Goal: Task Accomplishment & Management: Manage account settings

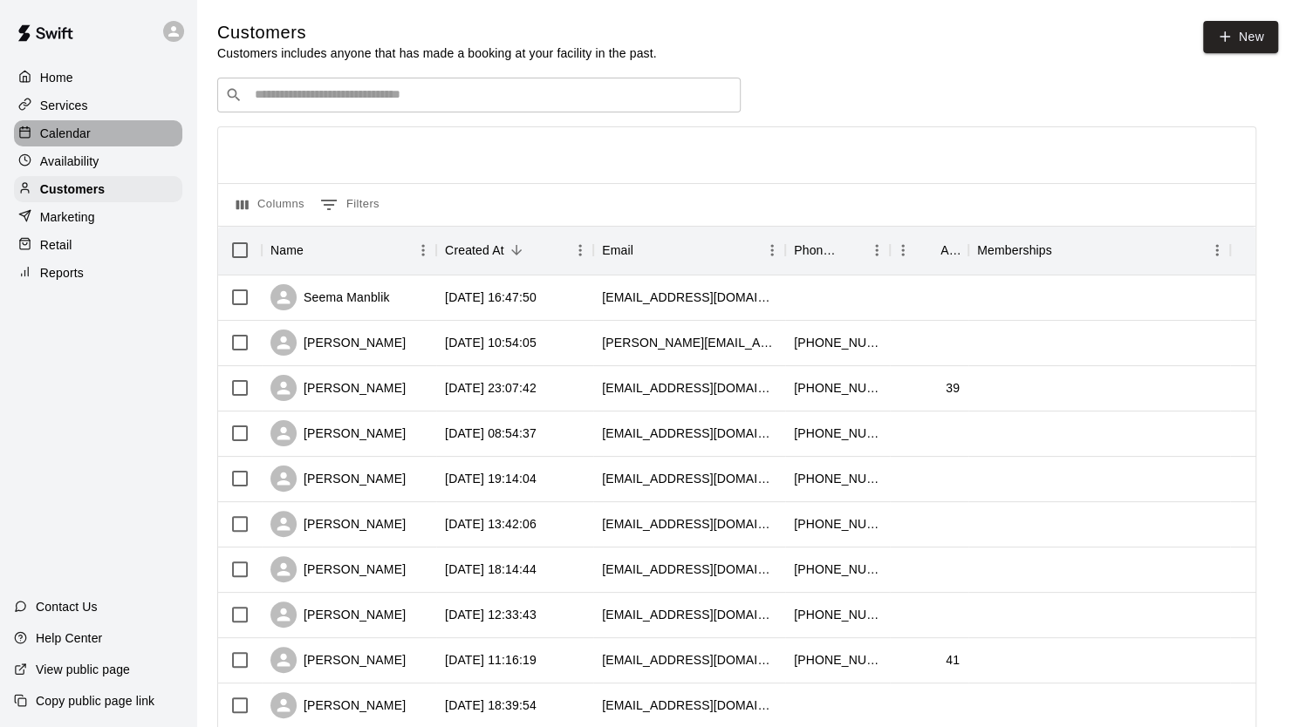
click at [72, 133] on p "Calendar" at bounding box center [65, 133] width 51 height 17
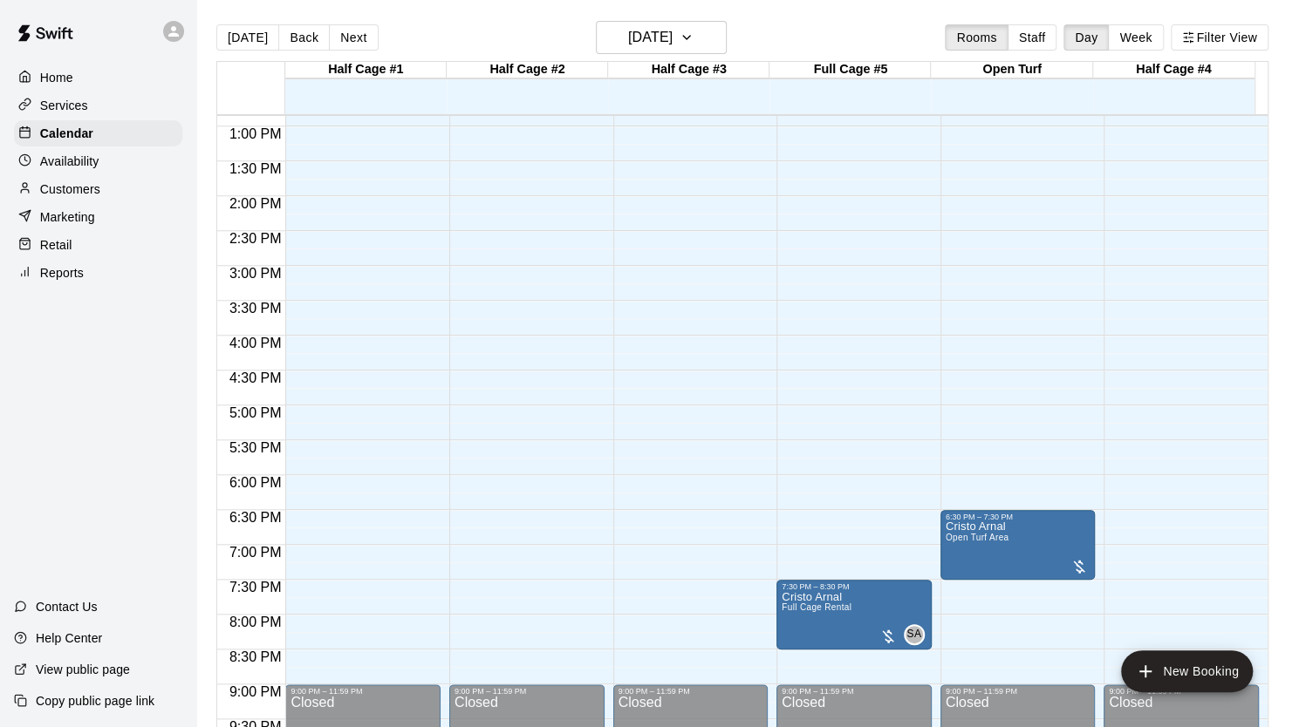
scroll to position [896, 0]
click at [704, 537] on div "12:00 AM – 12:00 PM Closed 9:00 PM – 11:59 PM Closed" at bounding box center [690, 57] width 155 height 1675
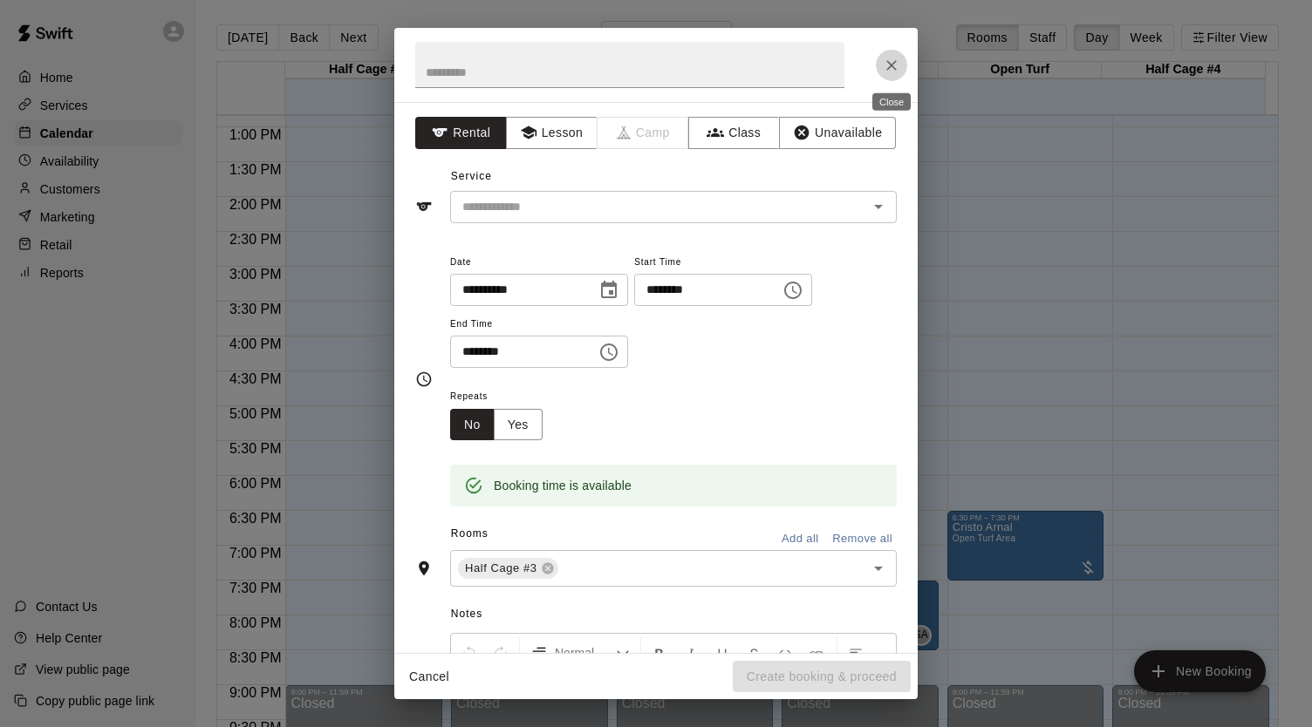
click at [890, 64] on icon "Close" at bounding box center [891, 65] width 10 height 10
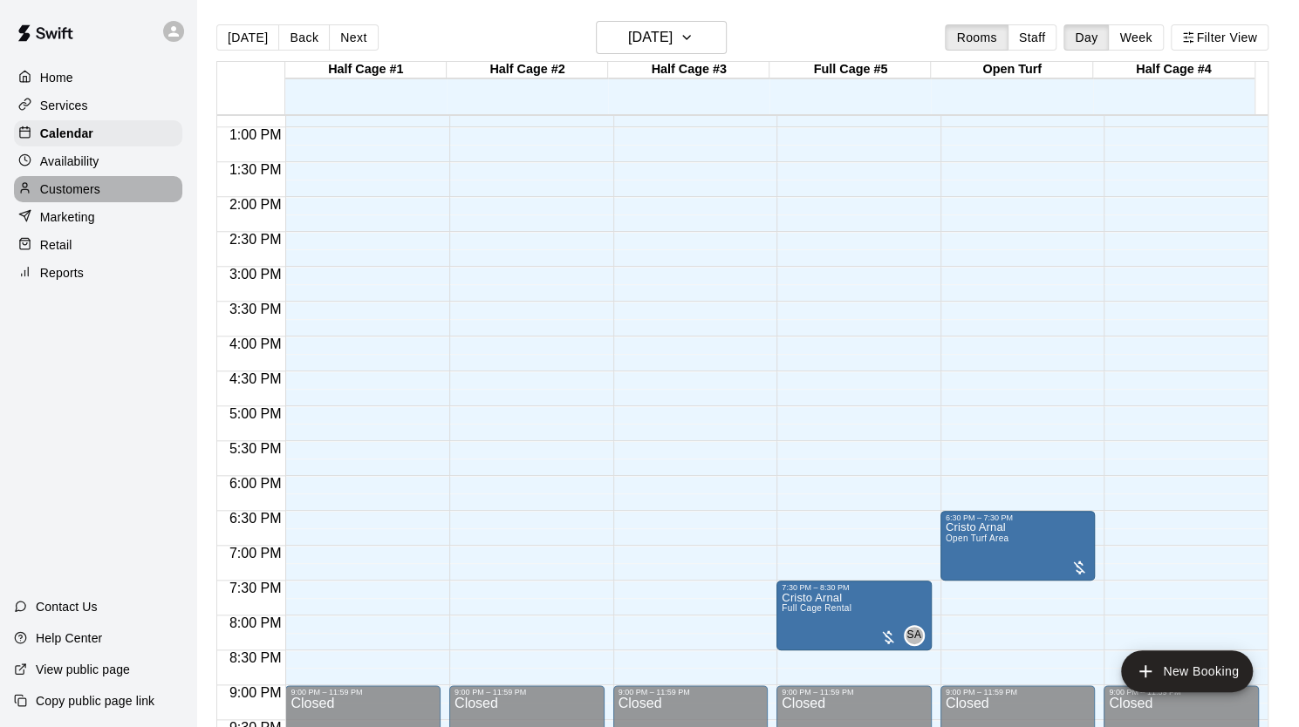
click at [67, 196] on p "Customers" at bounding box center [70, 189] width 60 height 17
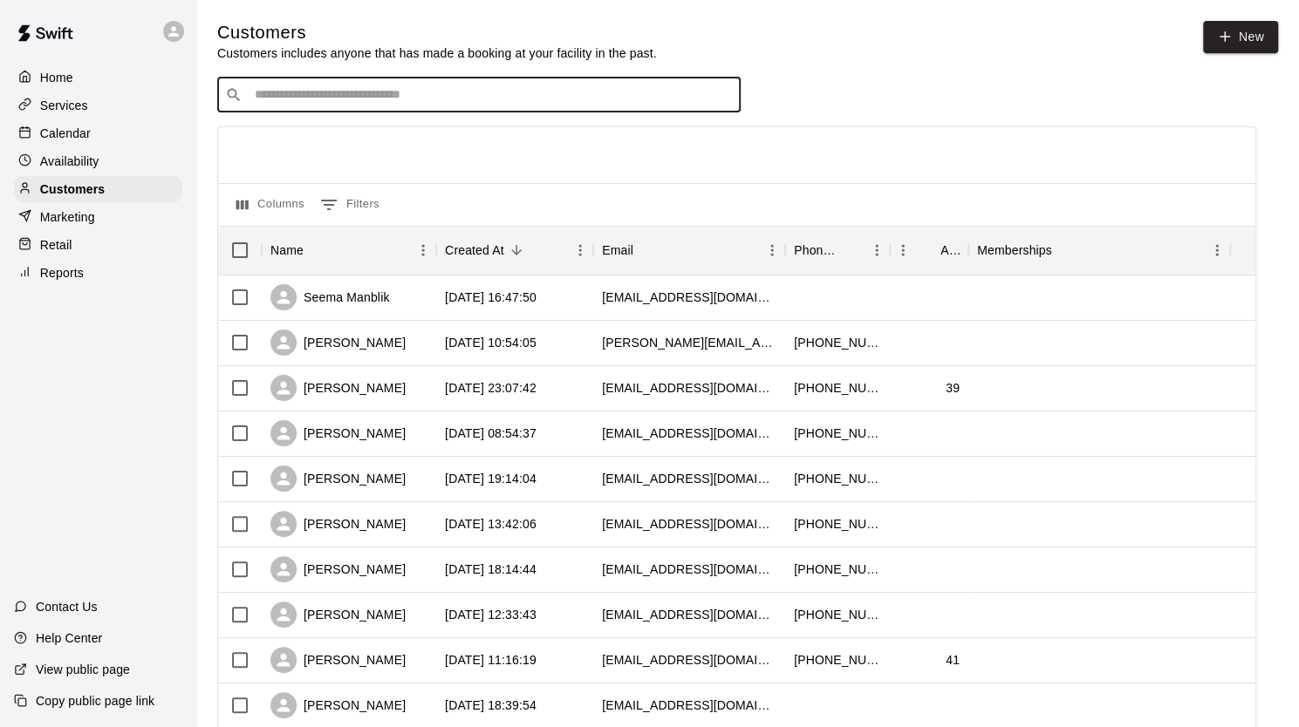
click at [286, 103] on input "Search customers by name or email" at bounding box center [490, 94] width 483 height 17
type input "**********"
click at [291, 146] on div "[PERSON_NAME] [EMAIL_ADDRESS][DOMAIN_NAME]" at bounding box center [360, 144] width 188 height 38
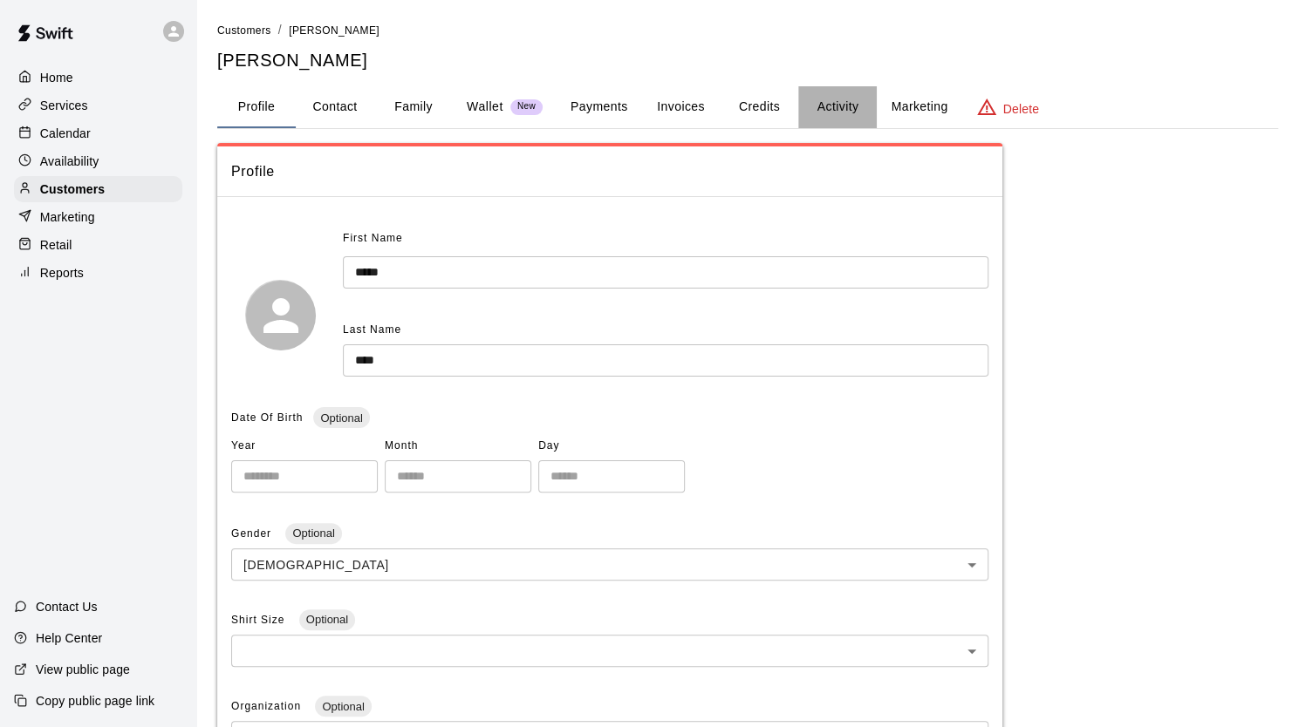
click at [836, 106] on button "Activity" at bounding box center [837, 107] width 78 height 42
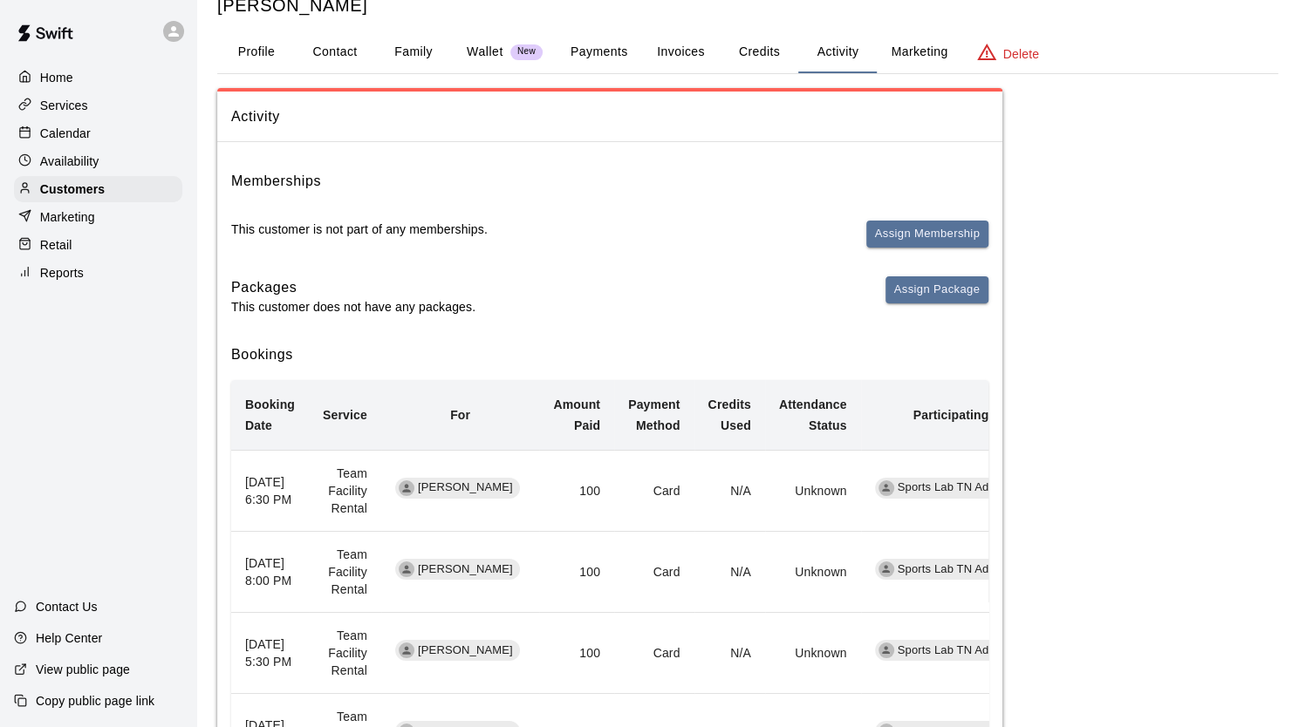
scroll to position [53, 0]
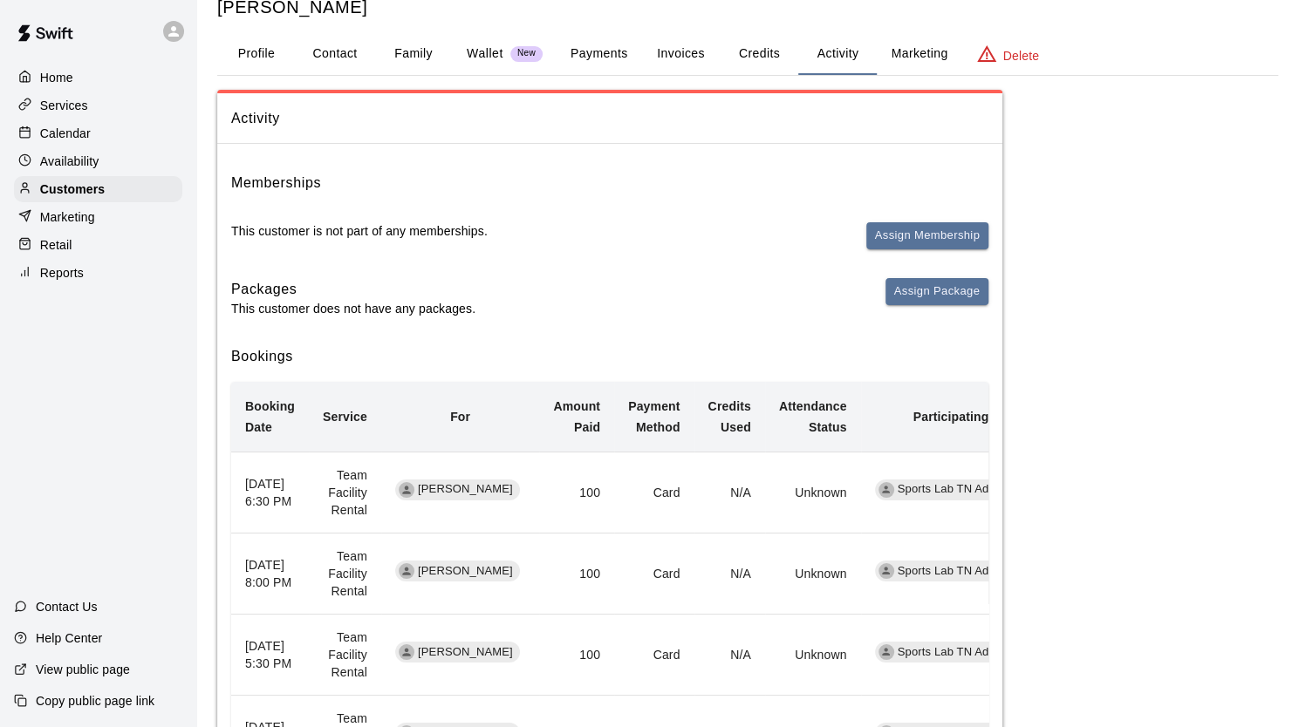
click at [600, 58] on button "Payments" at bounding box center [598, 54] width 85 height 42
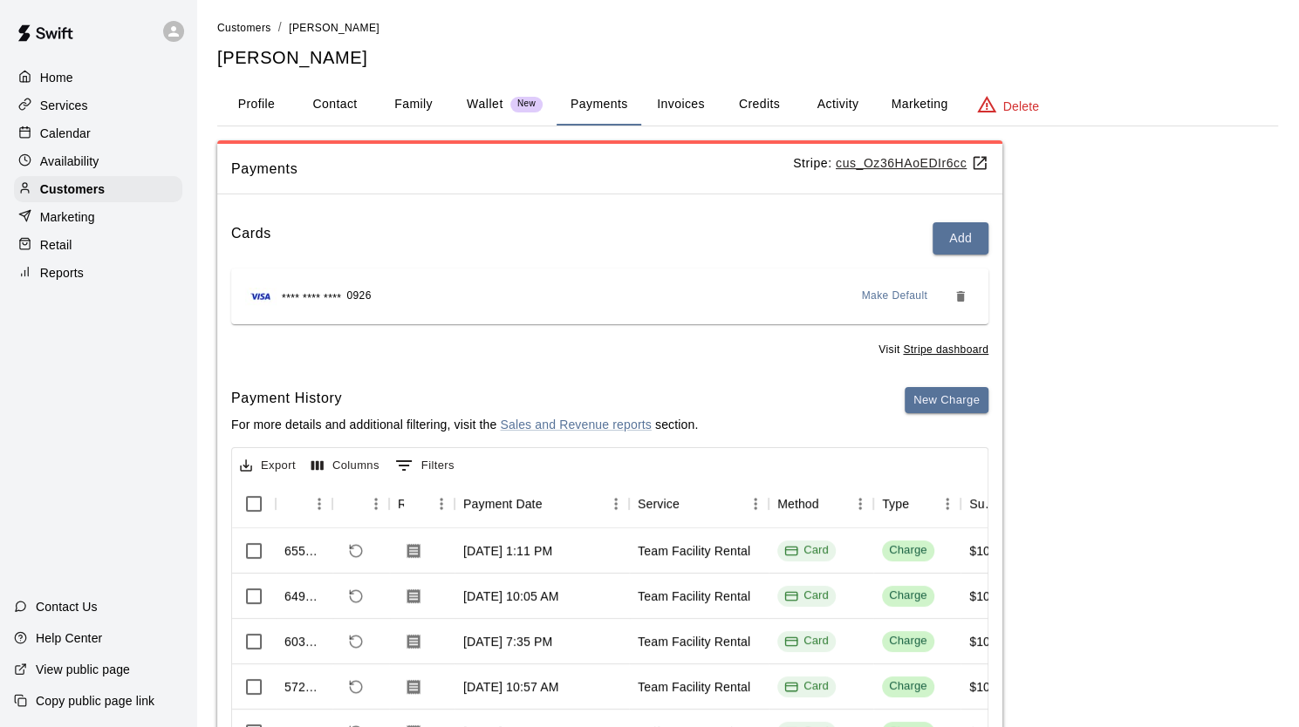
scroll to position [0, 0]
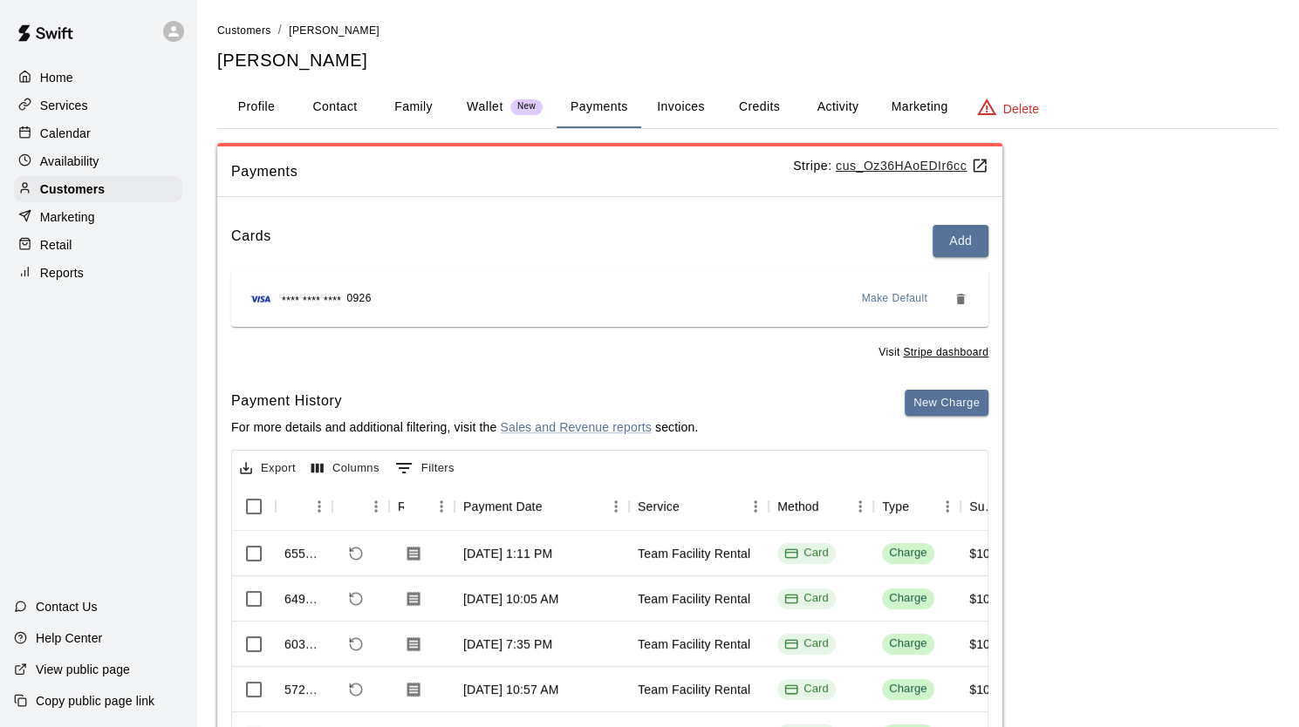
click at [429, 106] on button "Family" at bounding box center [413, 107] width 78 height 42
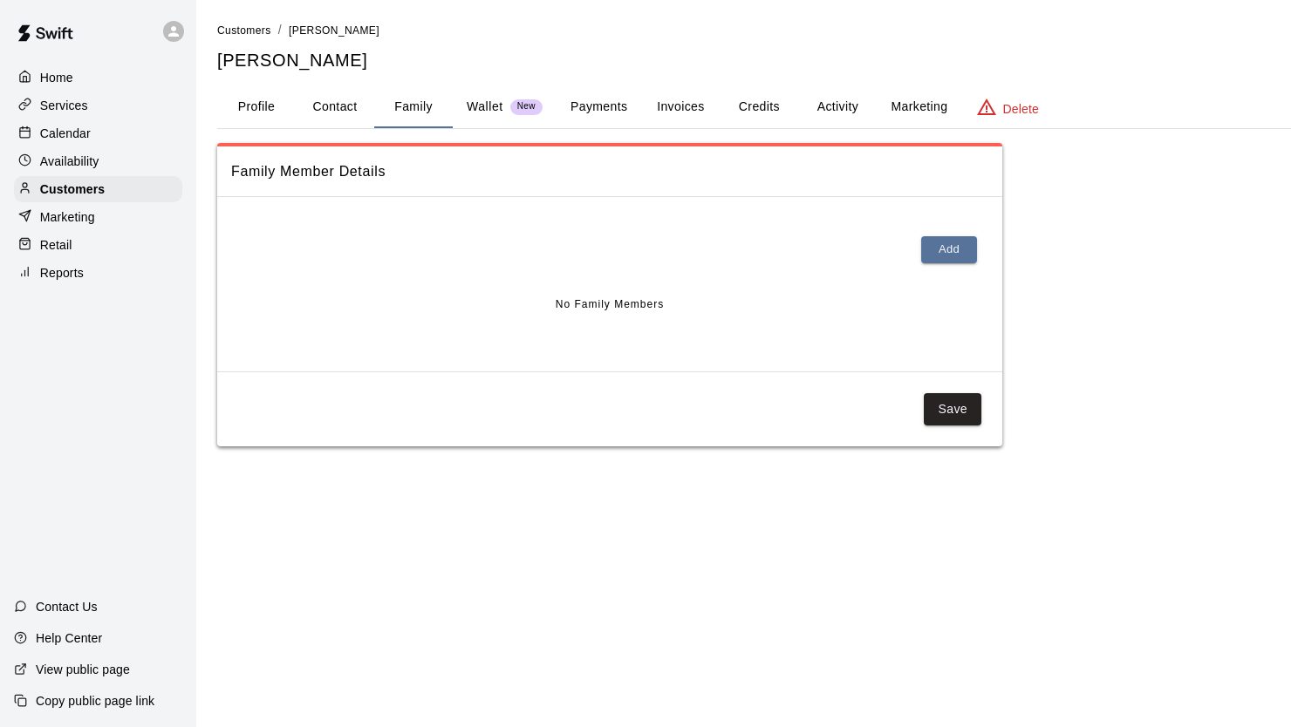
click at [248, 114] on button "Profile" at bounding box center [256, 107] width 78 height 42
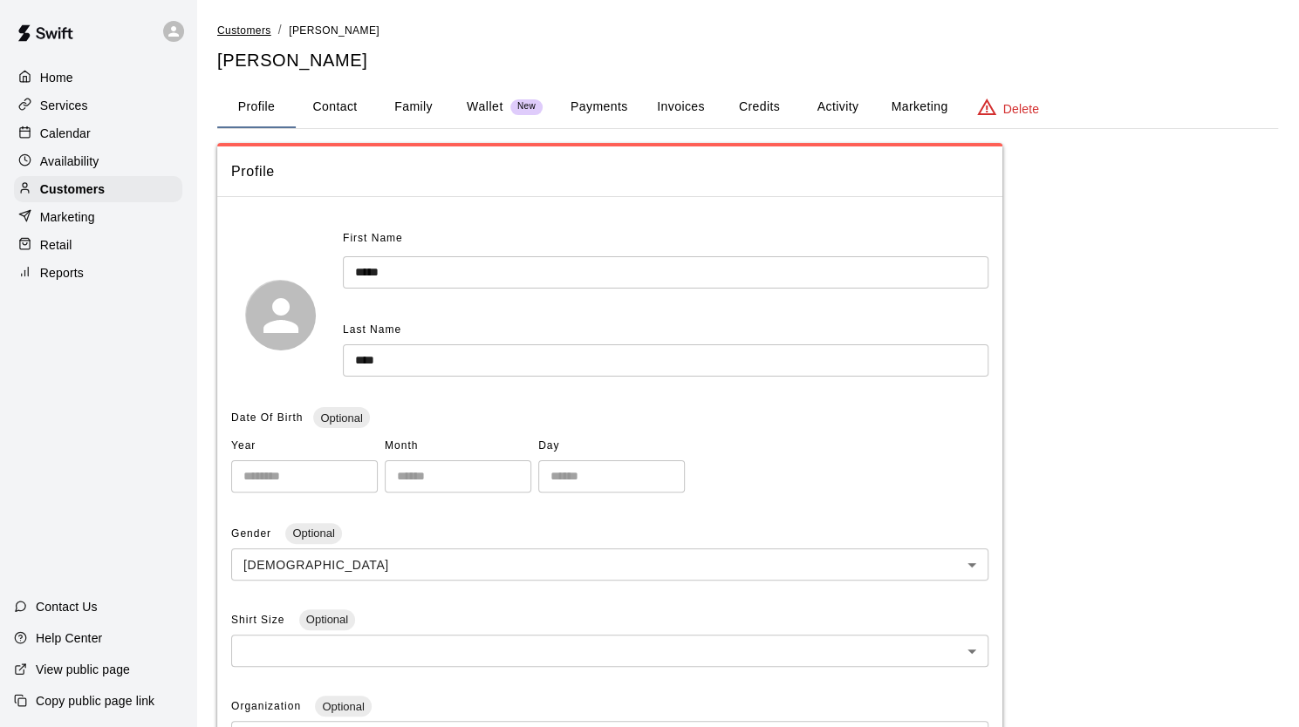
click at [249, 29] on span "Customers" at bounding box center [244, 30] width 54 height 12
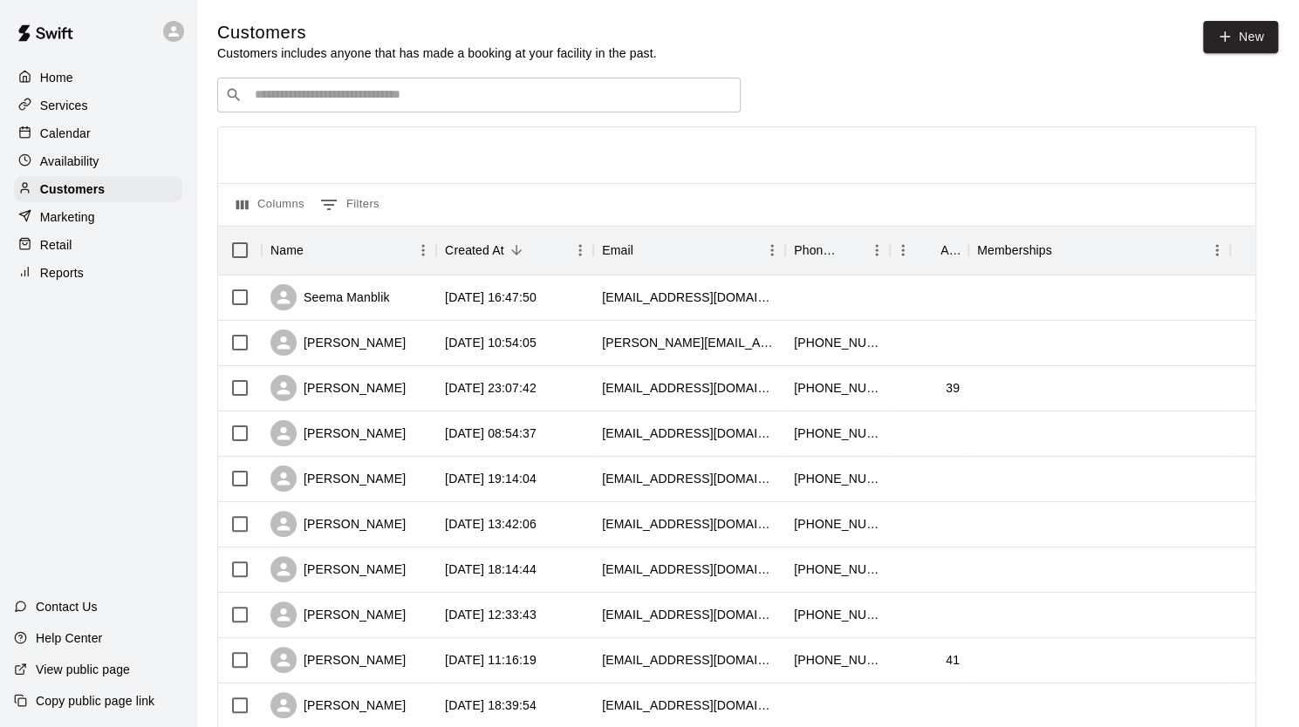
click at [281, 104] on input "Search customers by name or email" at bounding box center [490, 94] width 483 height 17
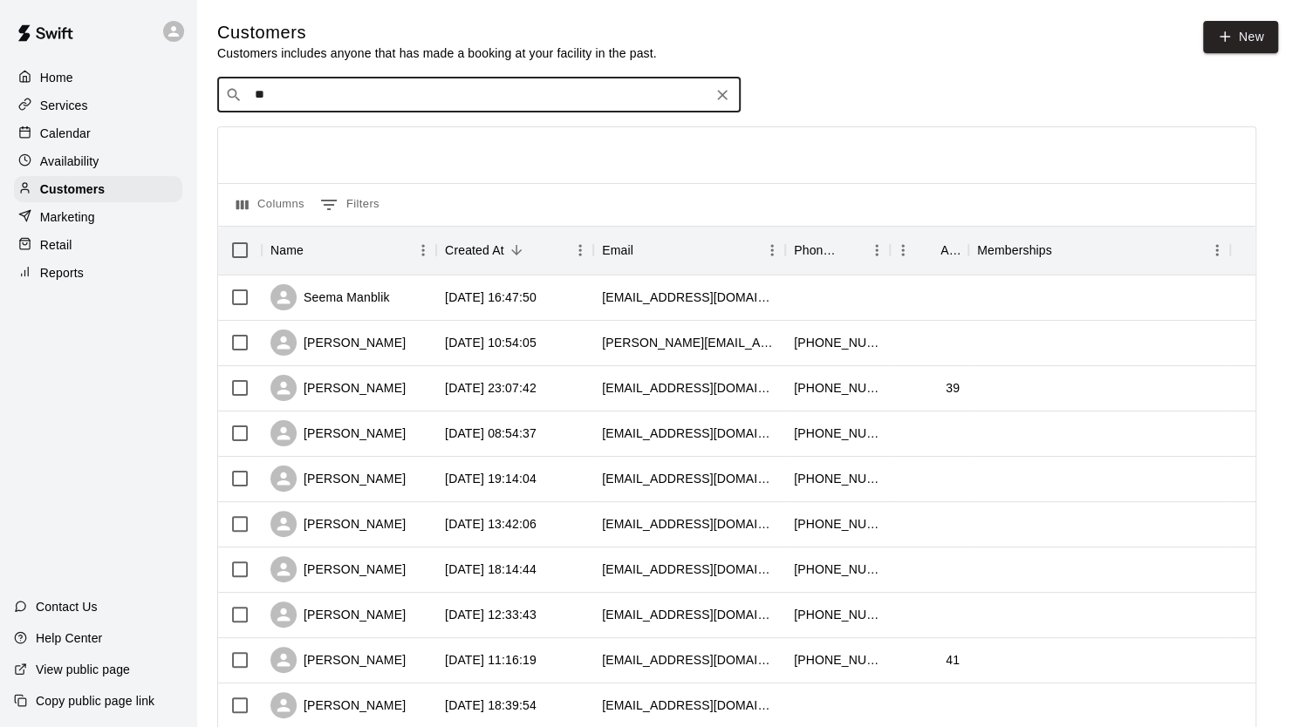
type input "*"
type input "**********"
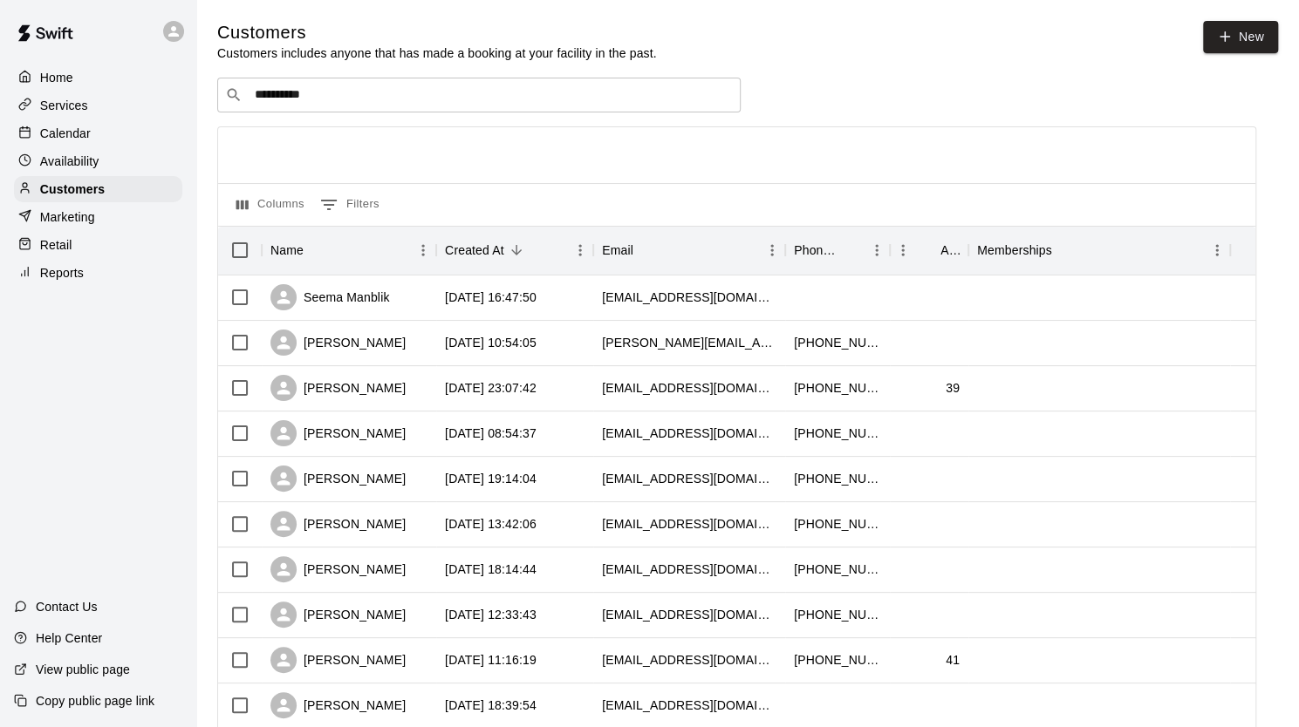
click at [192, 111] on div "Services" at bounding box center [105, 105] width 182 height 26
click at [70, 116] on div "Services" at bounding box center [98, 105] width 168 height 26
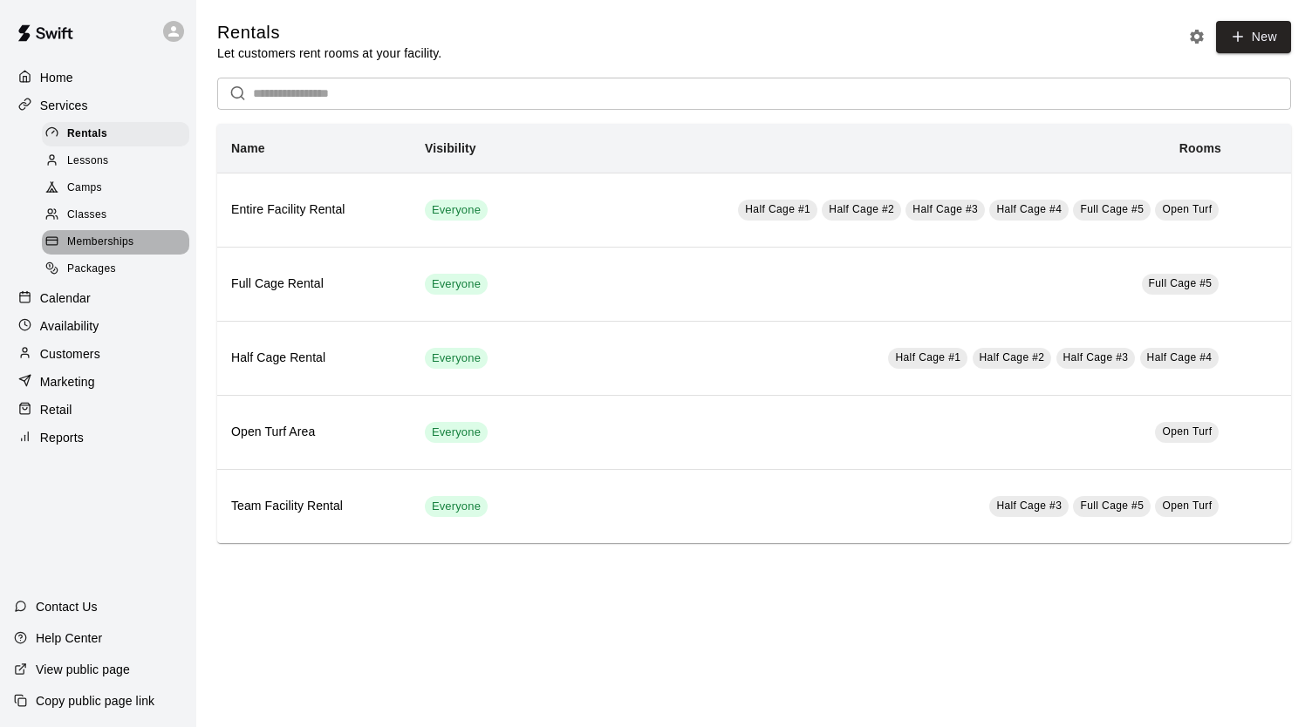
click at [98, 251] on span "Memberships" at bounding box center [100, 242] width 66 height 17
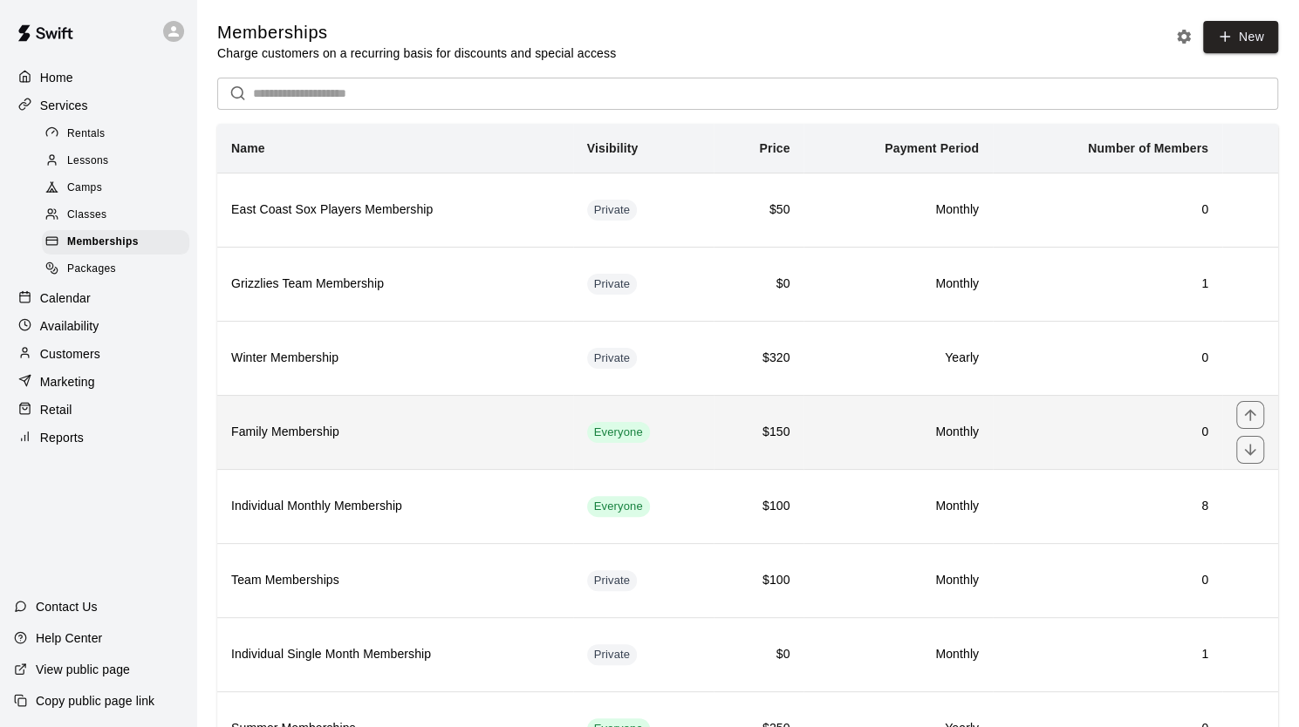
scroll to position [78, 0]
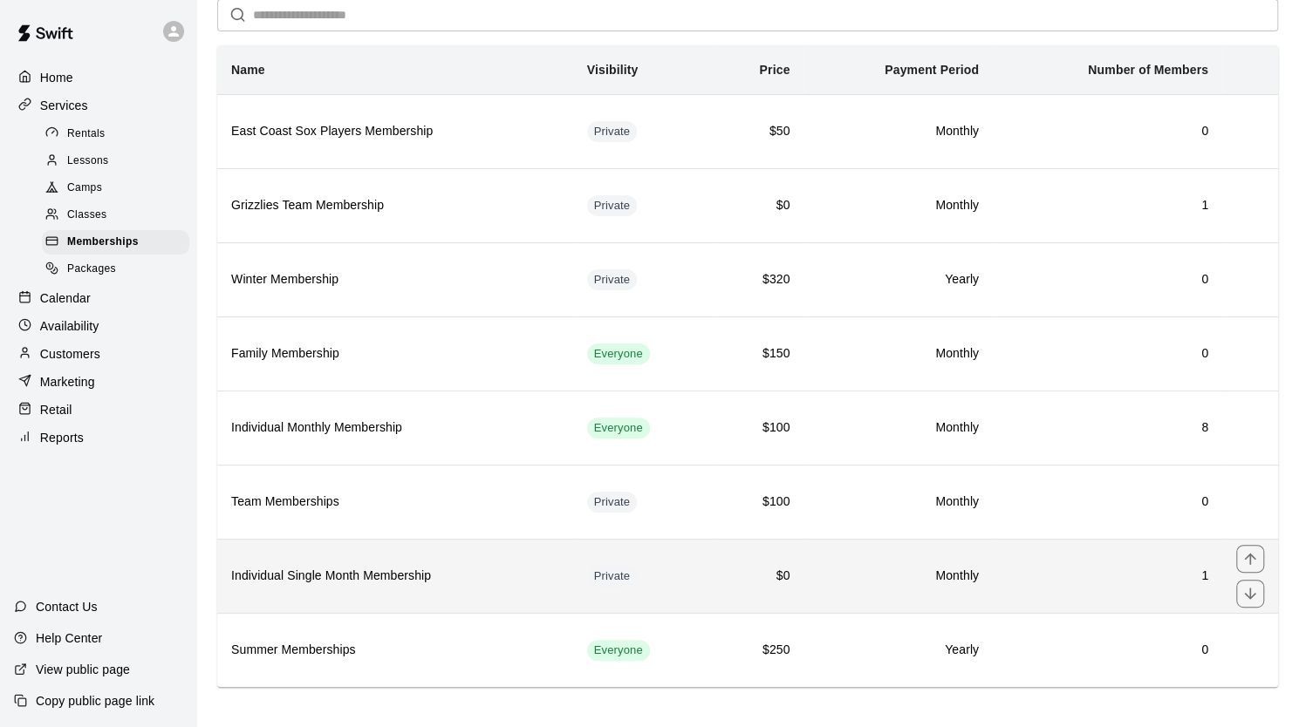
click at [858, 567] on h6 "Monthly" at bounding box center [897, 576] width 161 height 19
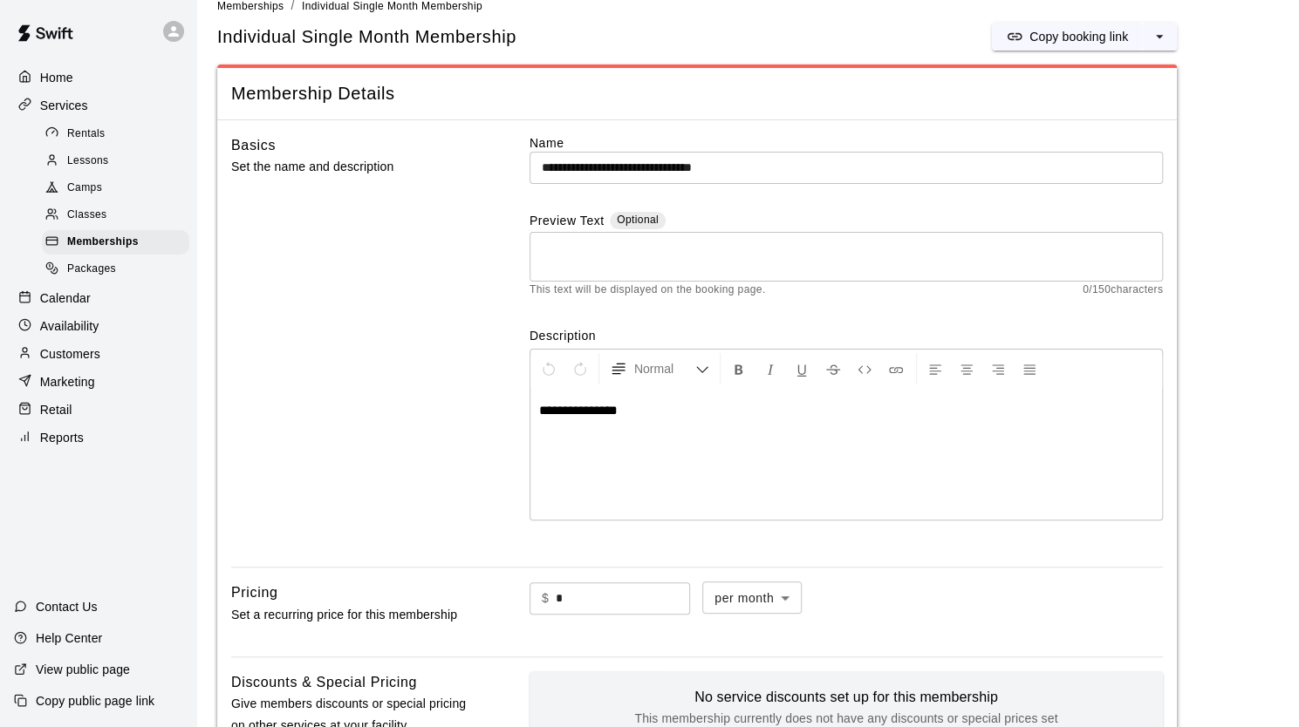
scroll to position [10, 0]
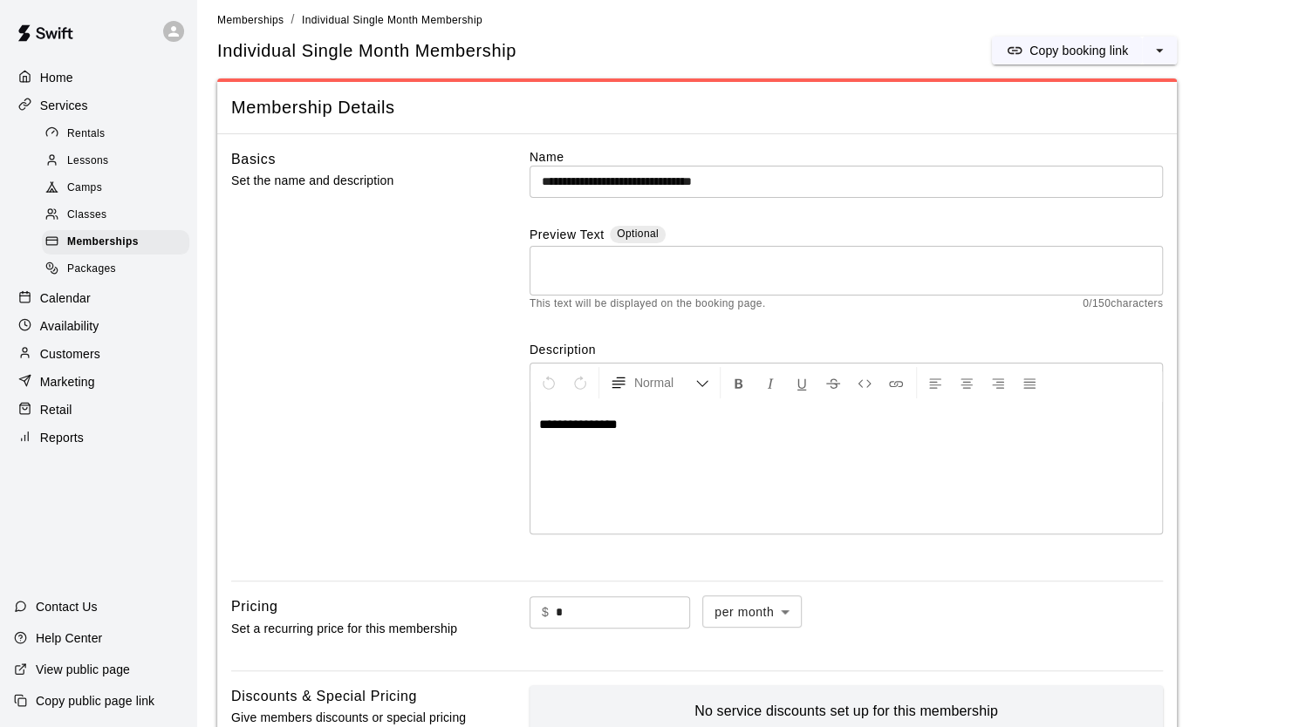
click at [72, 363] on p "Customers" at bounding box center [70, 353] width 60 height 17
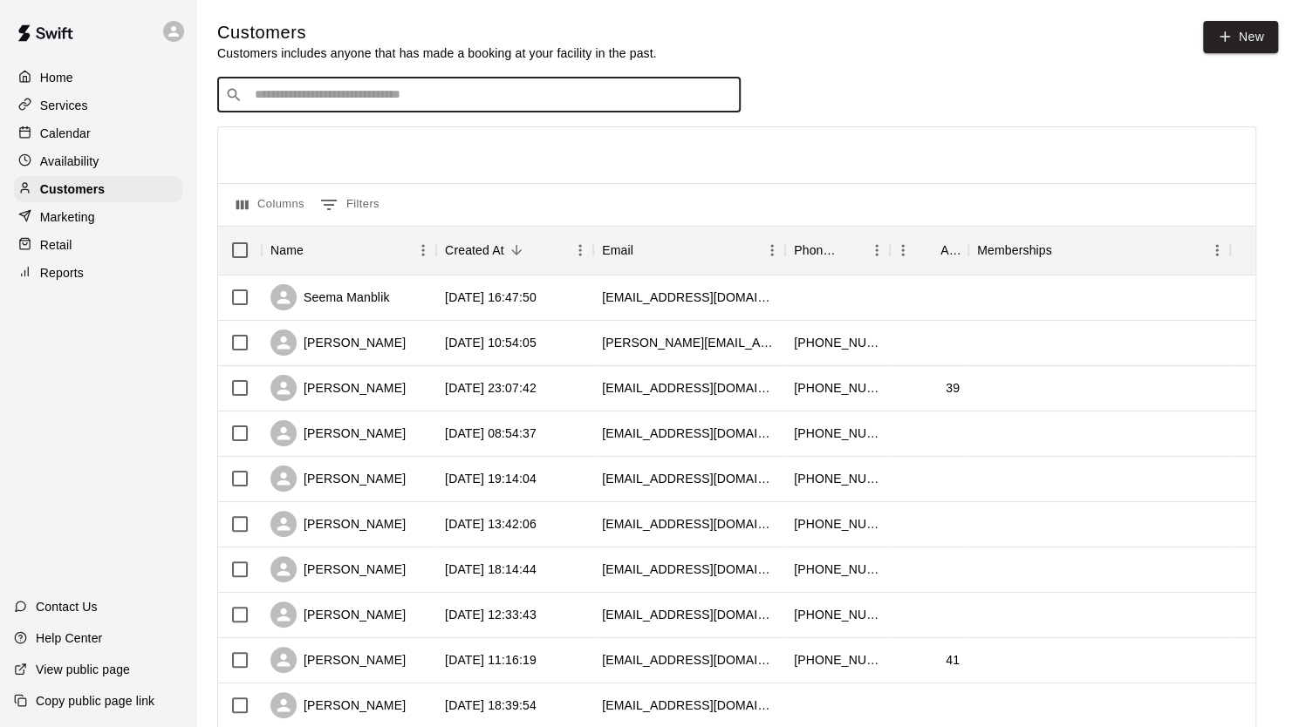
click at [304, 100] on input "Search customers by name or email" at bounding box center [490, 94] width 483 height 17
type input "**********"
click at [312, 134] on p "[PERSON_NAME]" at bounding box center [319, 134] width 106 height 18
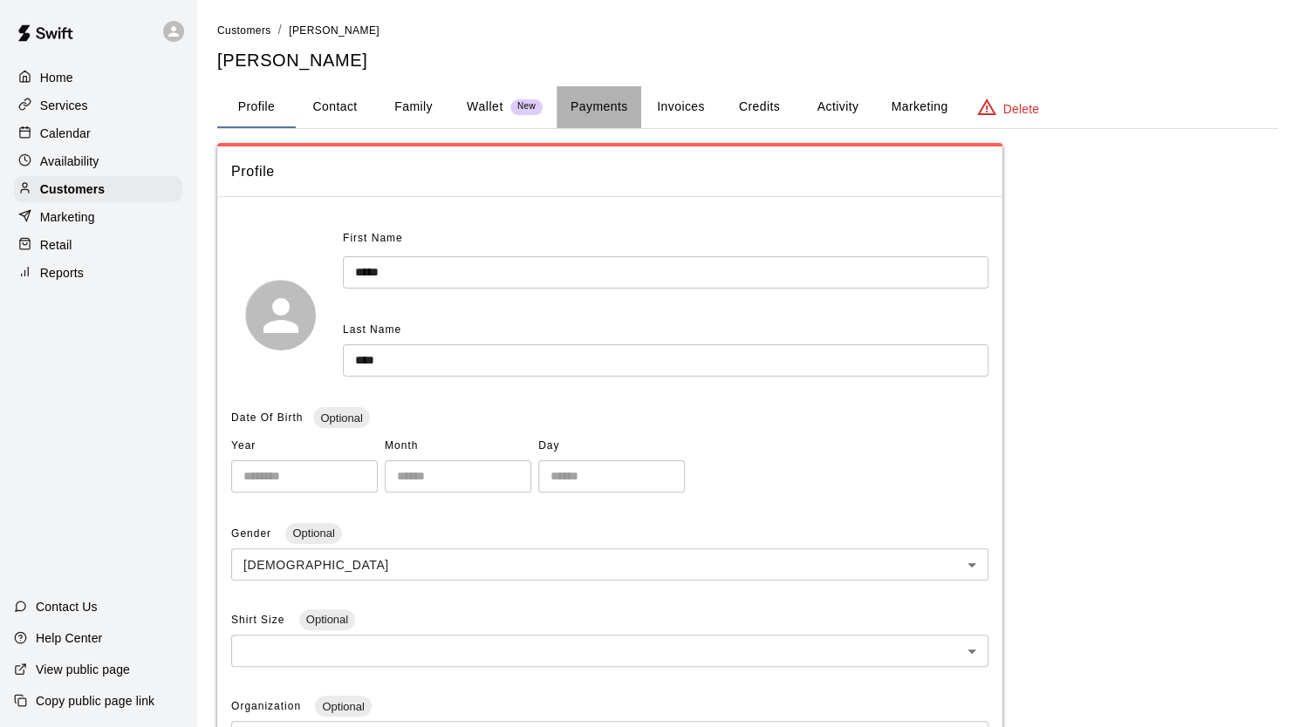
click at [590, 114] on button "Payments" at bounding box center [598, 107] width 85 height 42
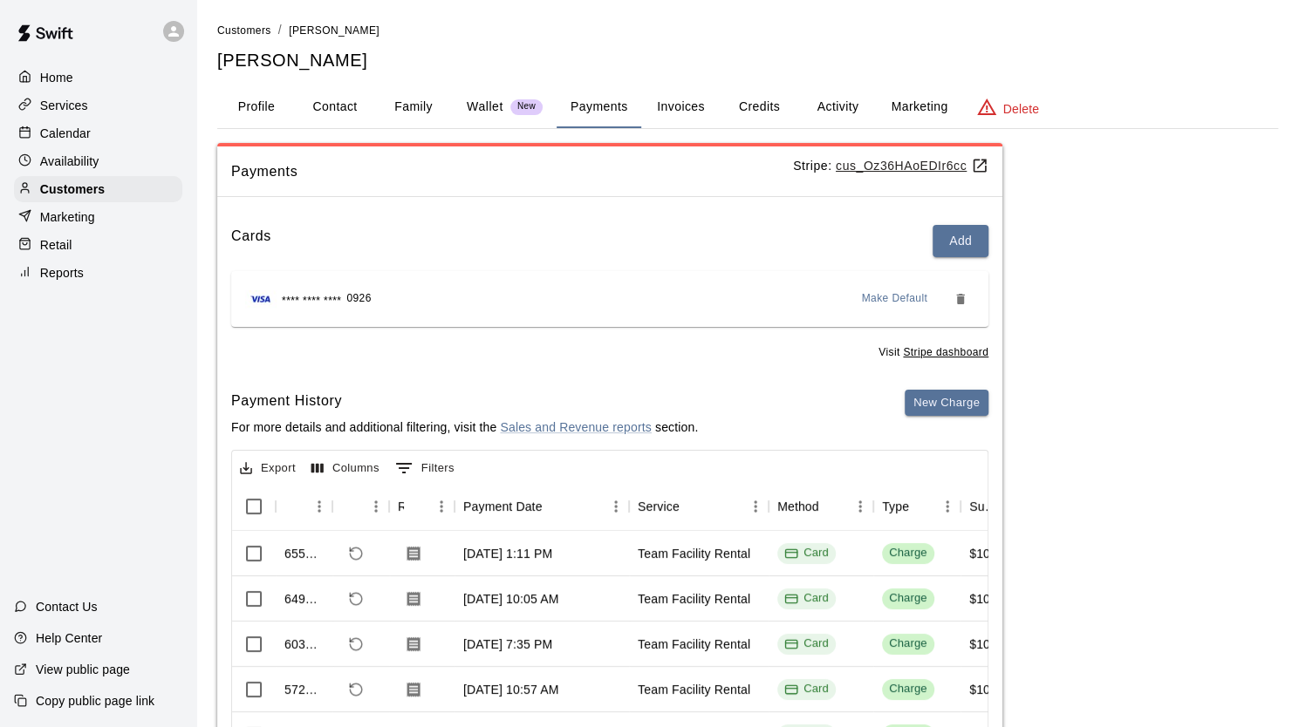
click at [840, 109] on button "Activity" at bounding box center [837, 107] width 78 height 42
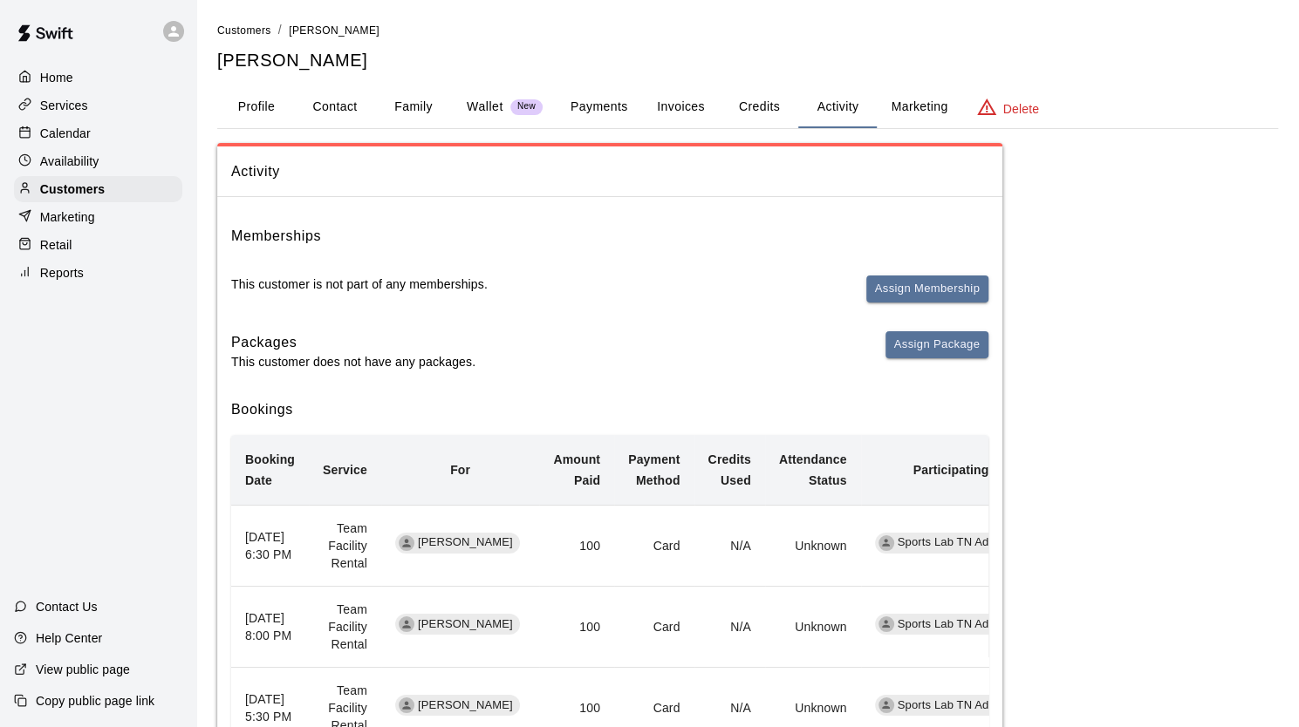
click at [762, 105] on button "Credits" at bounding box center [759, 107] width 78 height 42
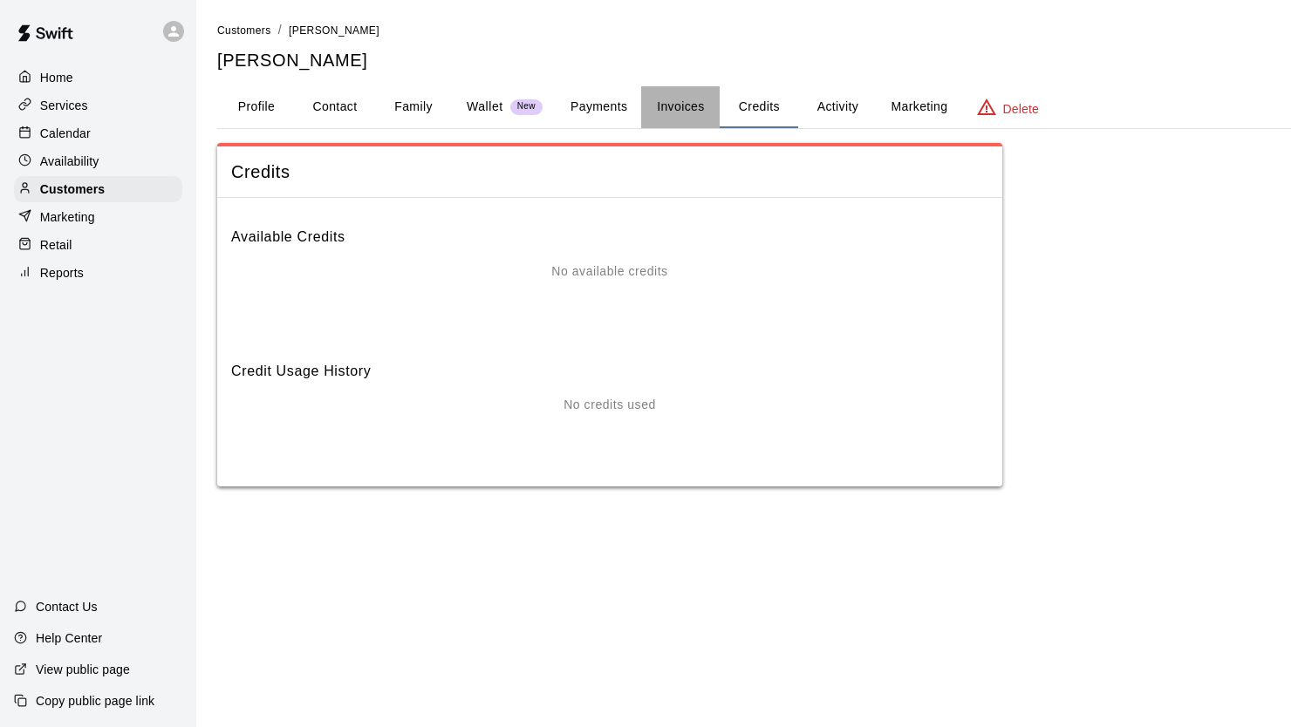
click at [690, 106] on button "Invoices" at bounding box center [680, 107] width 78 height 42
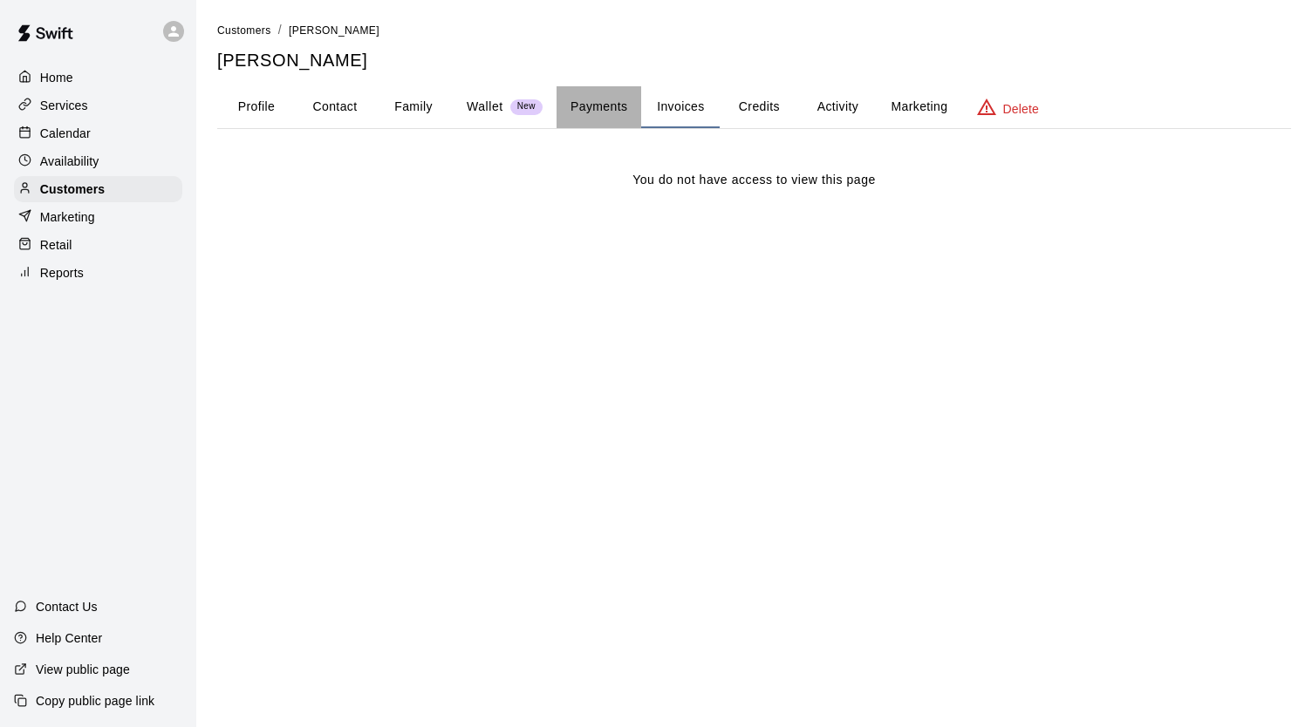
click at [595, 110] on button "Payments" at bounding box center [598, 107] width 85 height 42
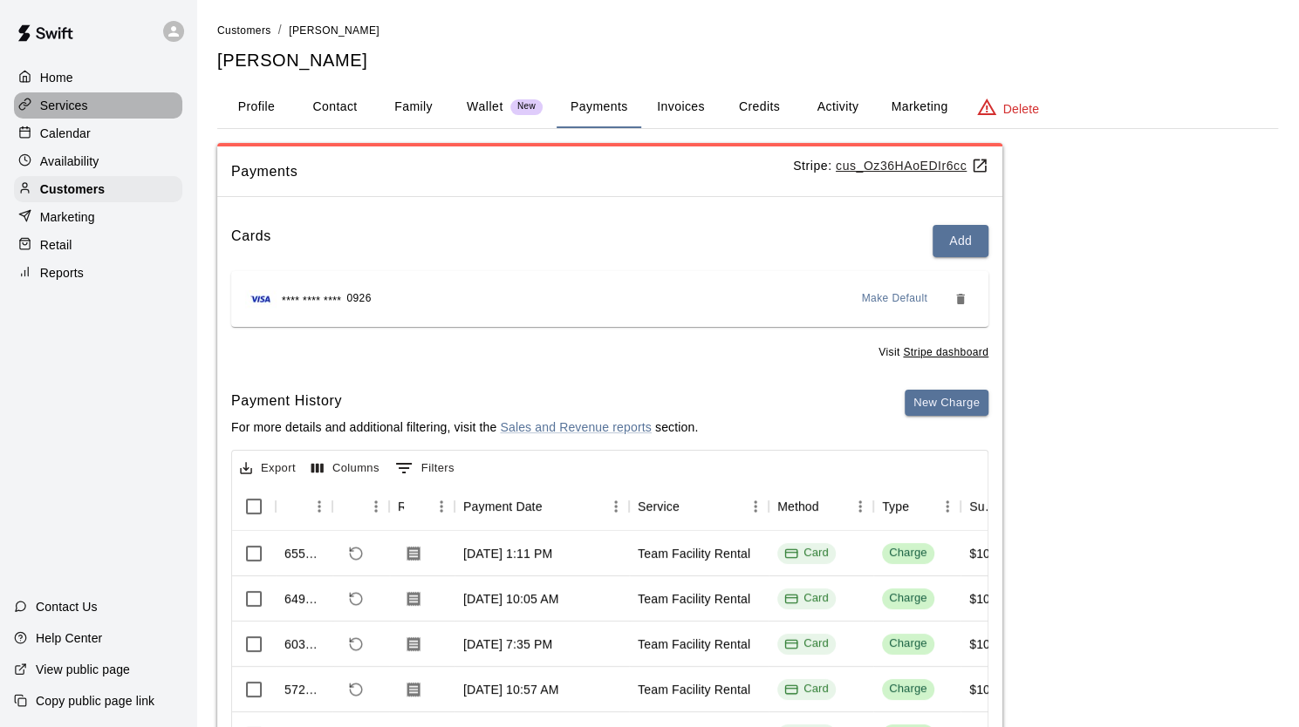
click at [72, 113] on p "Services" at bounding box center [64, 105] width 48 height 17
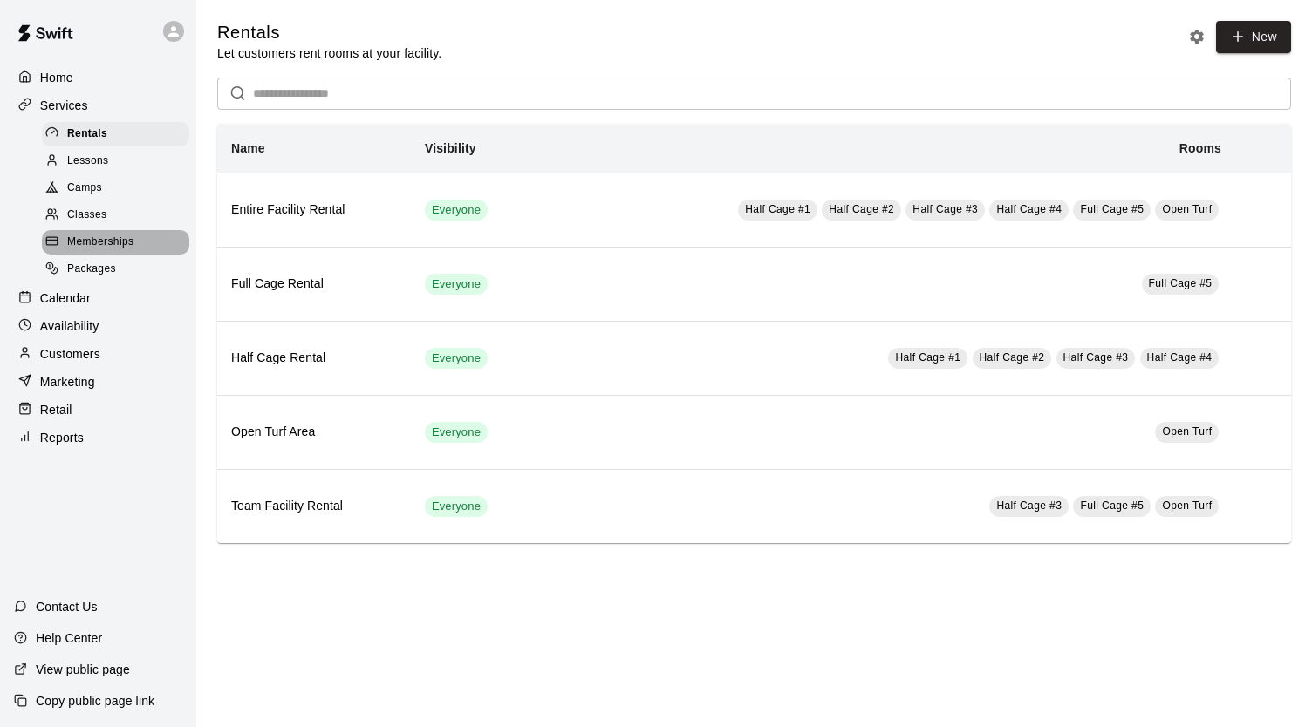
click at [94, 249] on span "Memberships" at bounding box center [100, 242] width 66 height 17
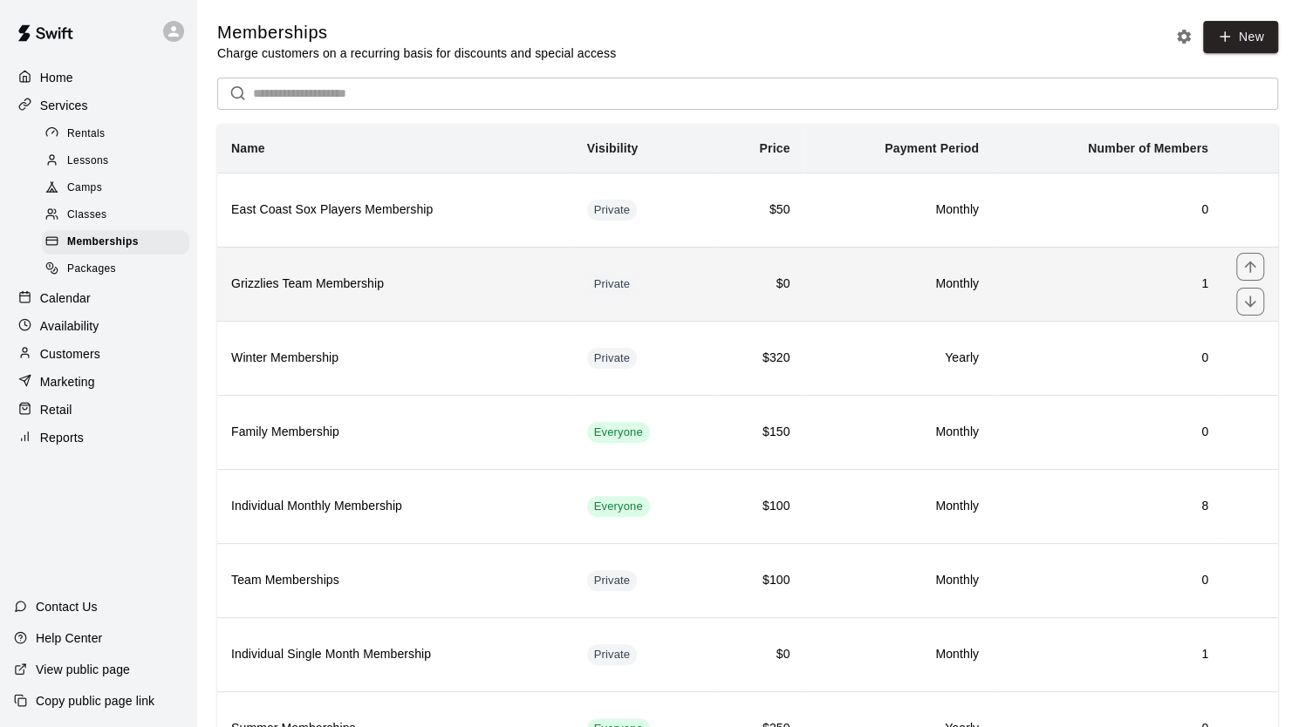
scroll to position [78, 0]
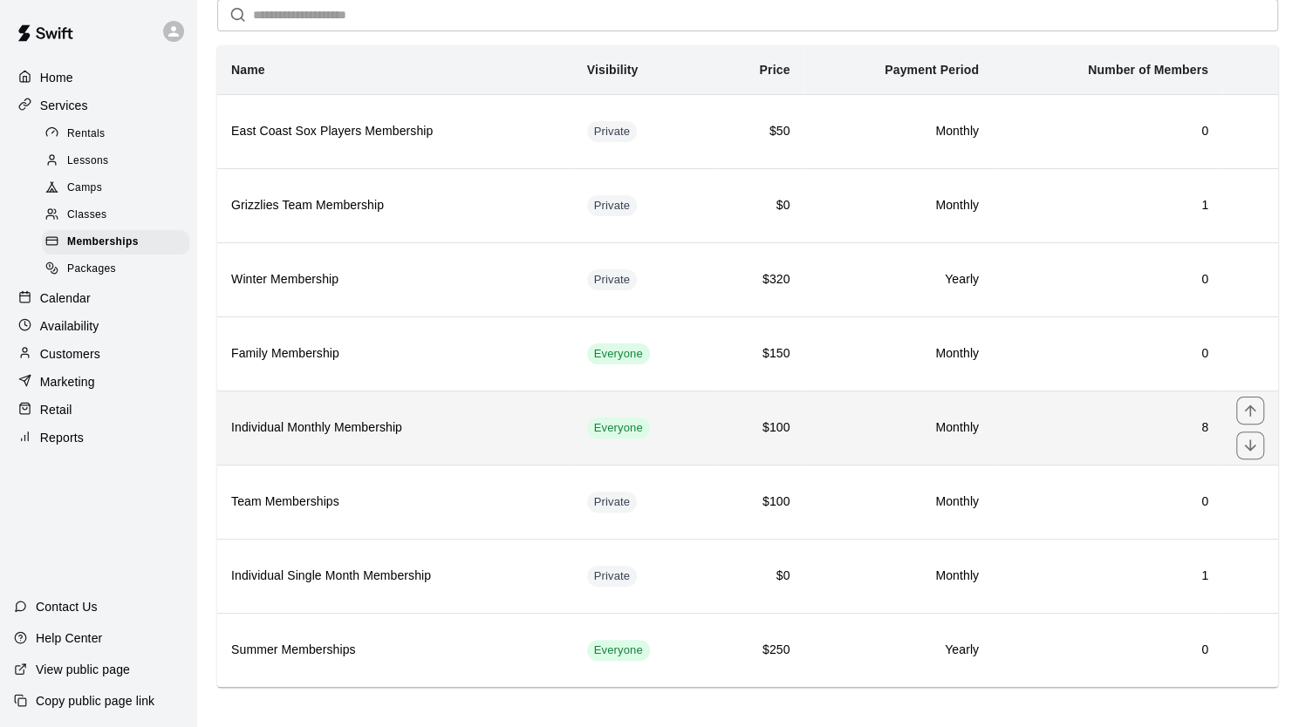
click at [477, 426] on h6 "Individual Monthly Membership" at bounding box center [395, 428] width 328 height 19
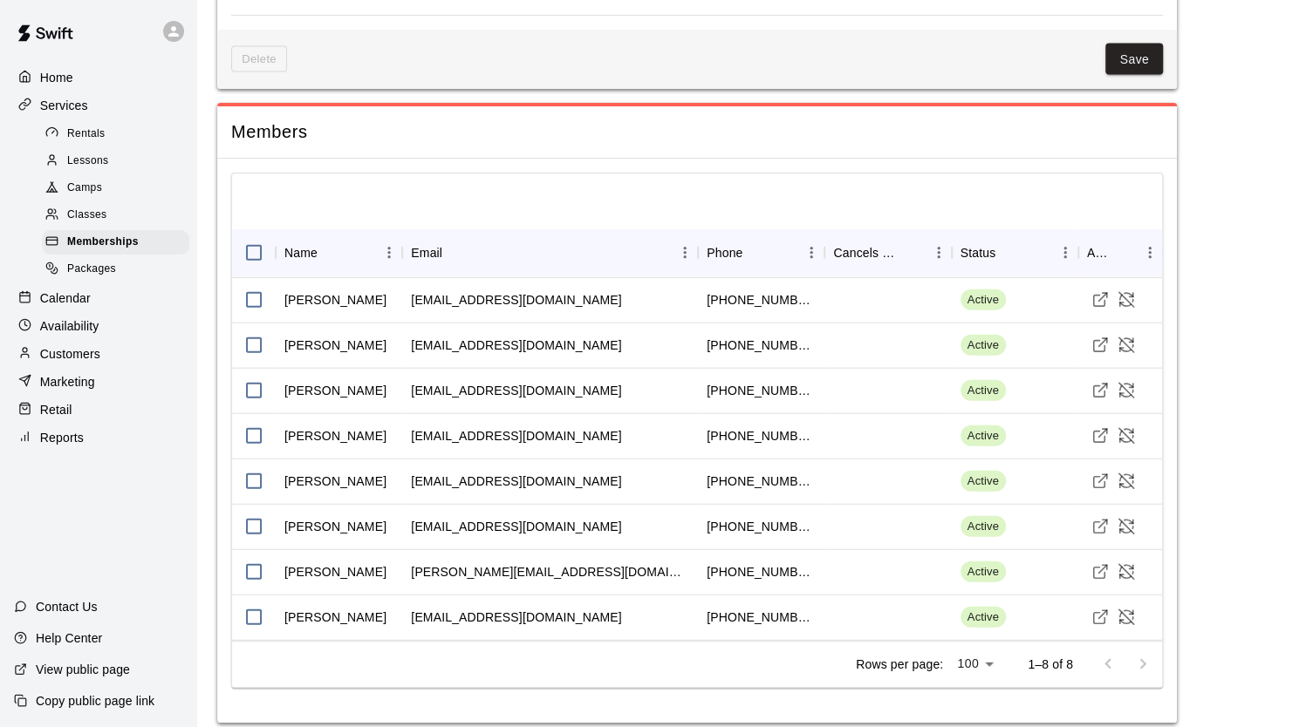
scroll to position [2313, 0]
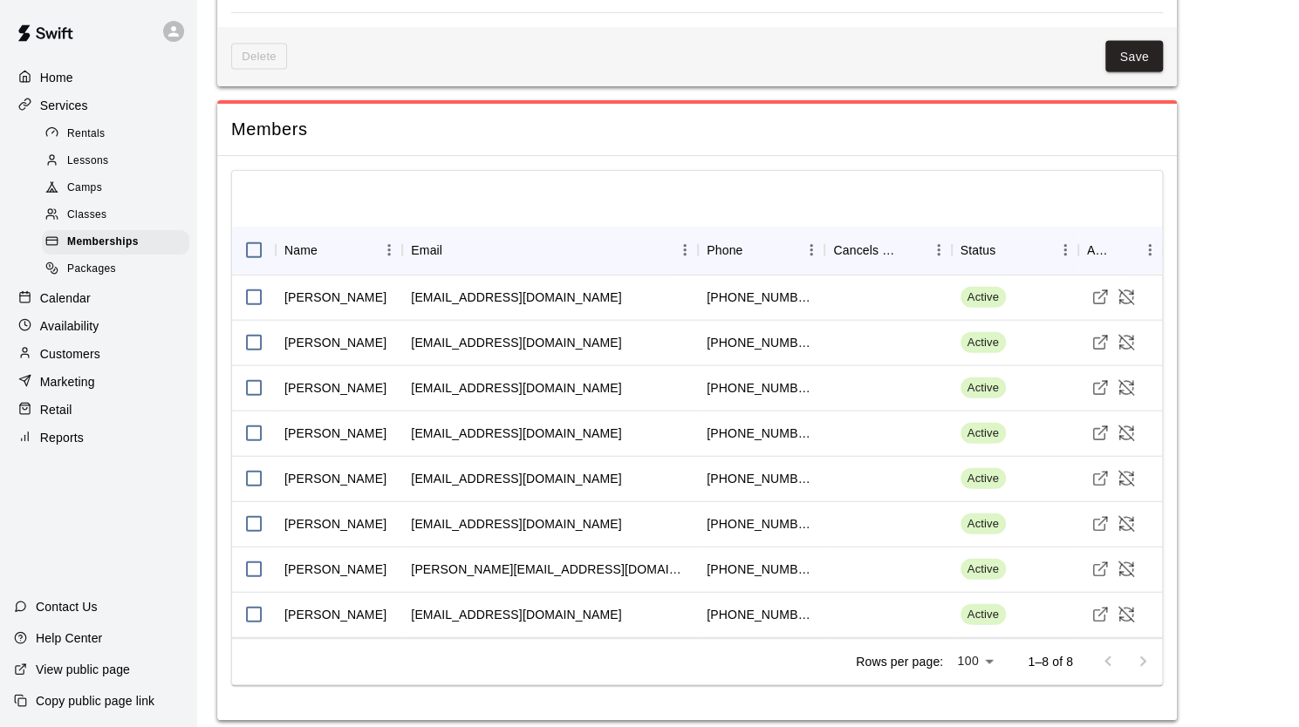
click at [65, 363] on p "Customers" at bounding box center [70, 353] width 60 height 17
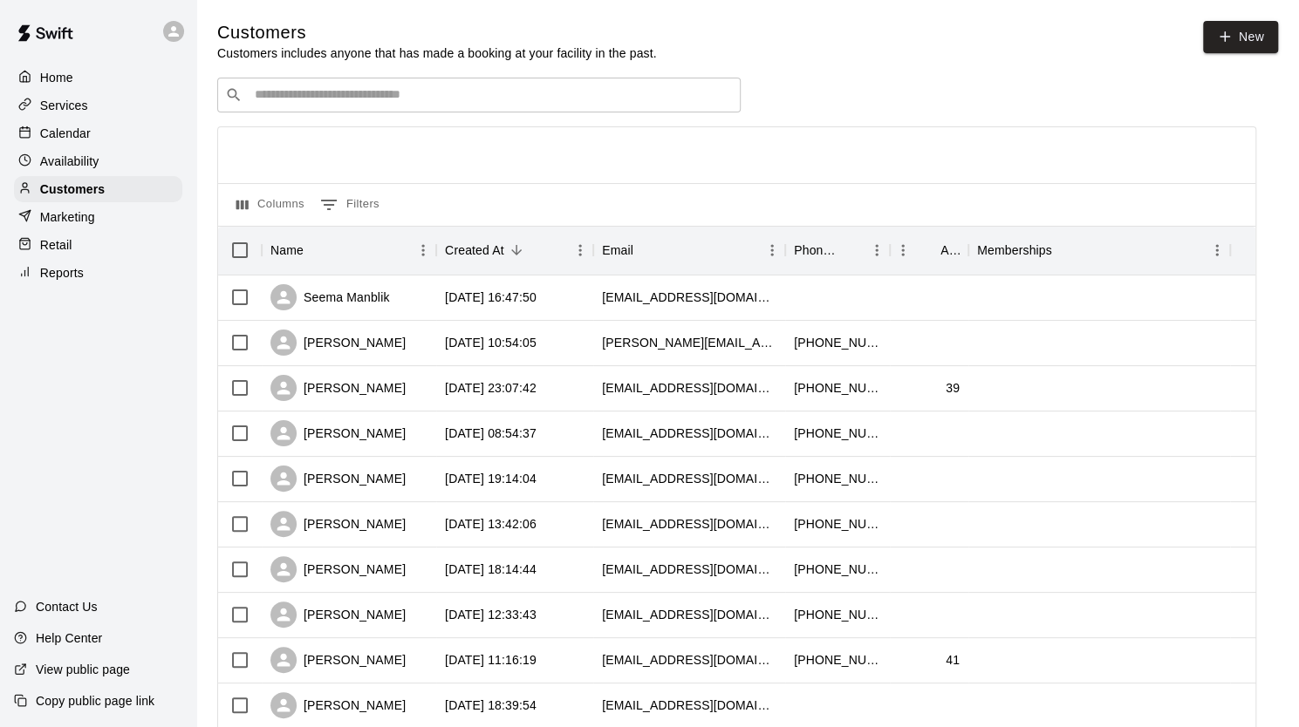
click at [283, 104] on input "Search customers by name or email" at bounding box center [490, 94] width 483 height 17
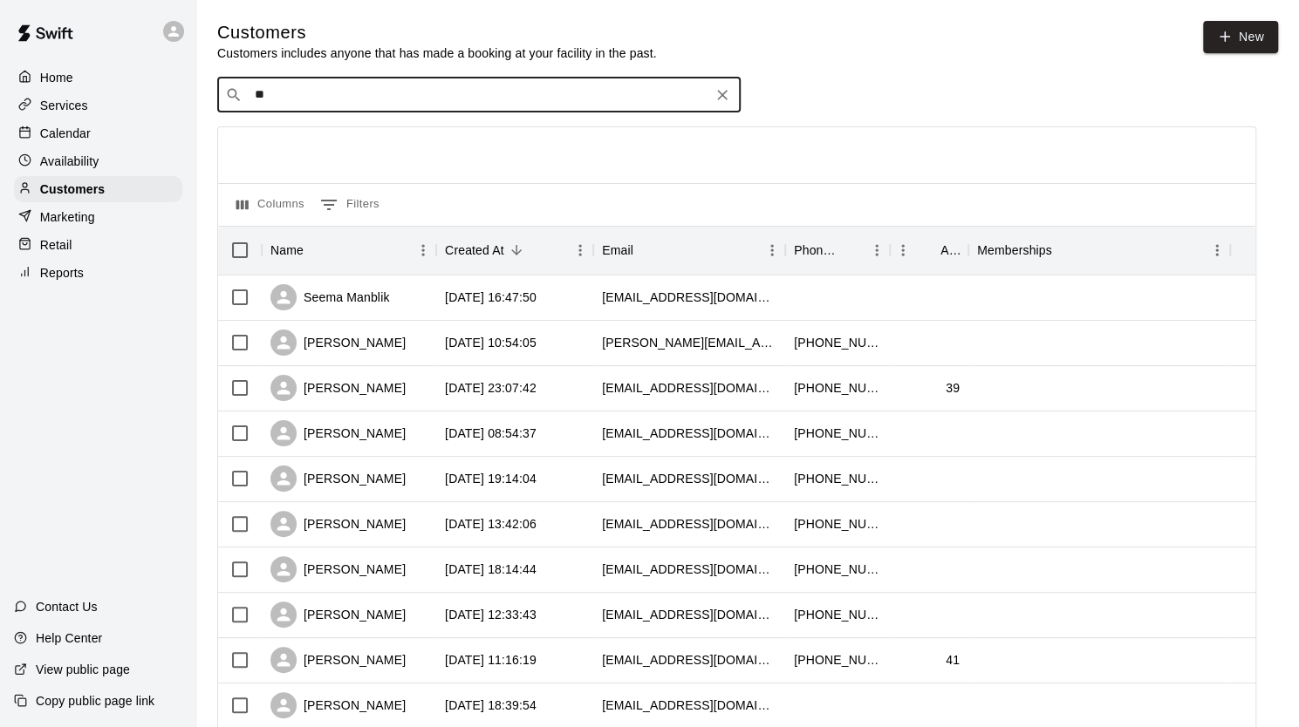
type input "*"
type input "****"
click at [297, 139] on p "[PERSON_NAME]" at bounding box center [319, 134] width 106 height 18
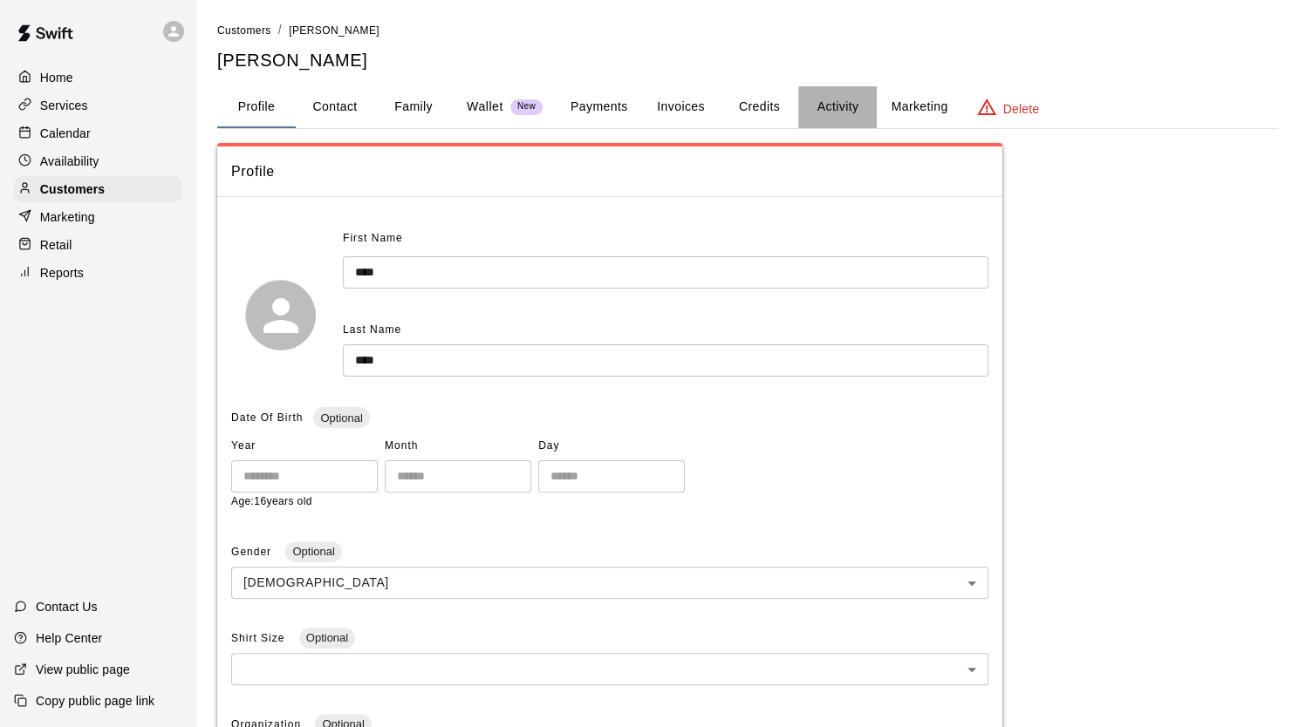
click at [830, 108] on button "Activity" at bounding box center [837, 107] width 78 height 42
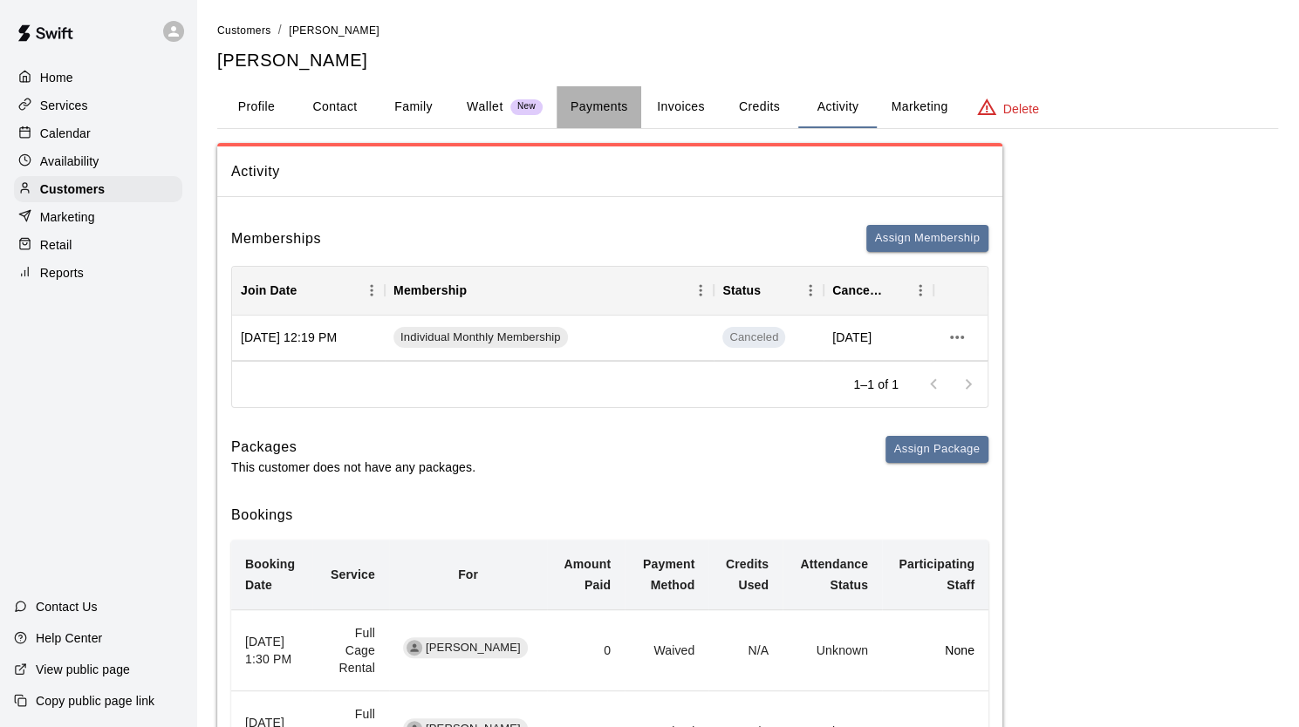
click at [598, 105] on button "Payments" at bounding box center [598, 107] width 85 height 42
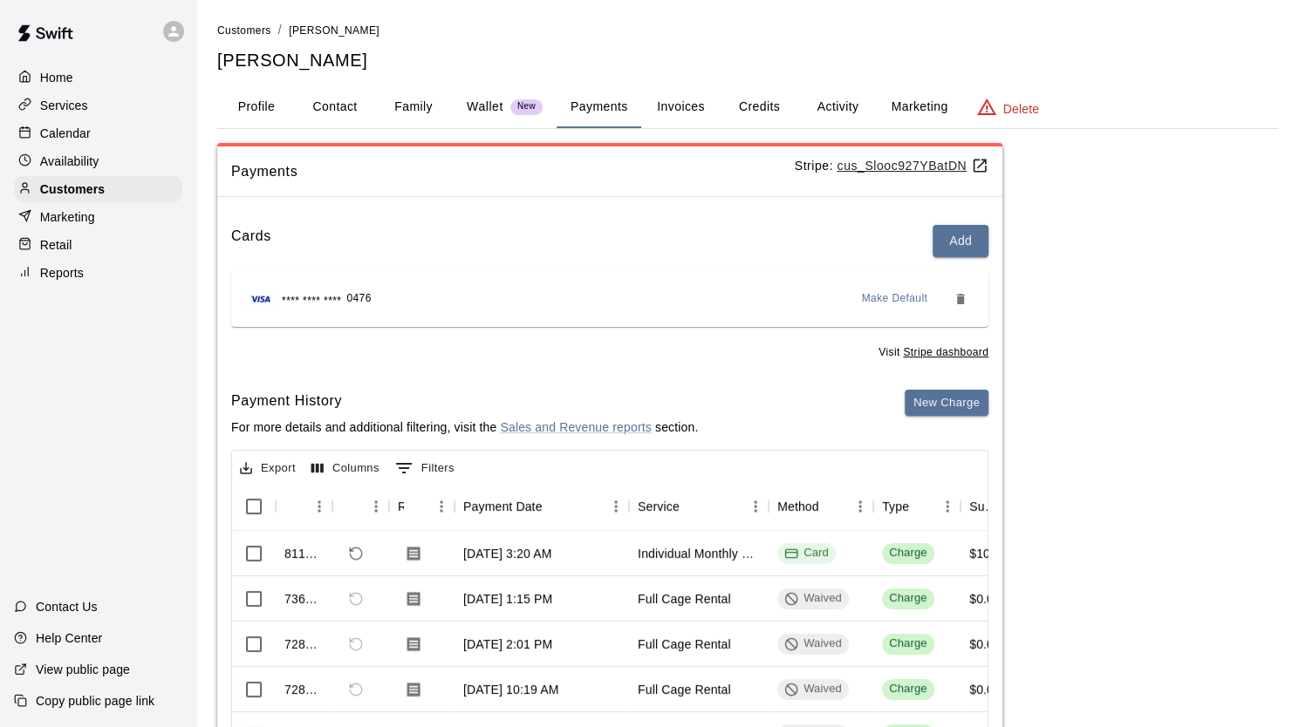
scroll to position [153, 0]
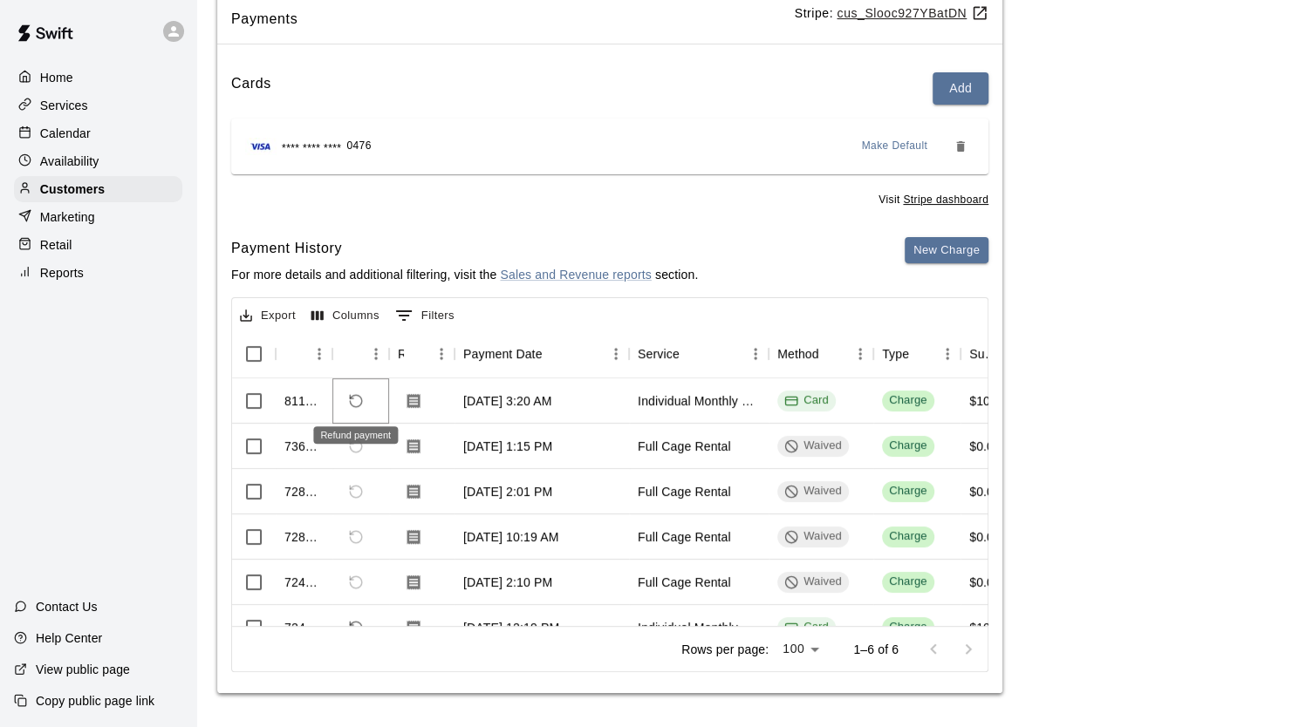
click at [351, 402] on icon "Refund payment" at bounding box center [356, 401] width 12 height 12
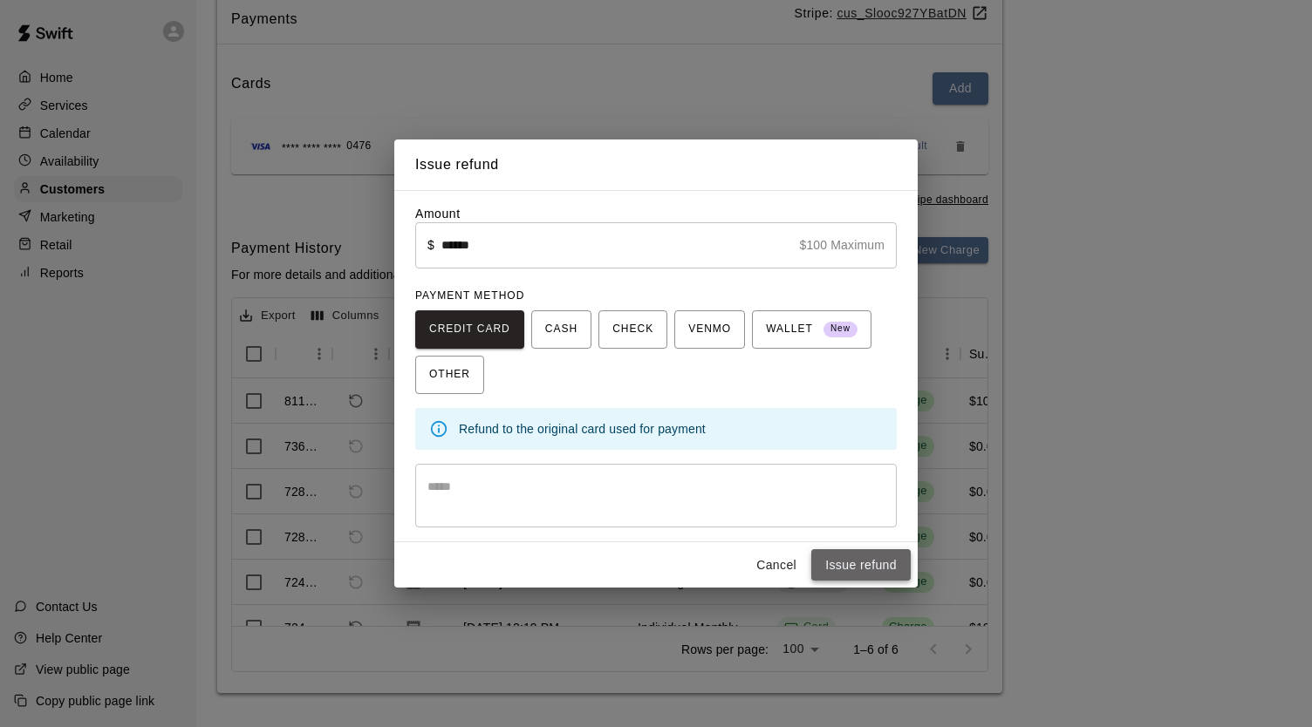
click at [867, 570] on button "Issue refund" at bounding box center [860, 565] width 99 height 32
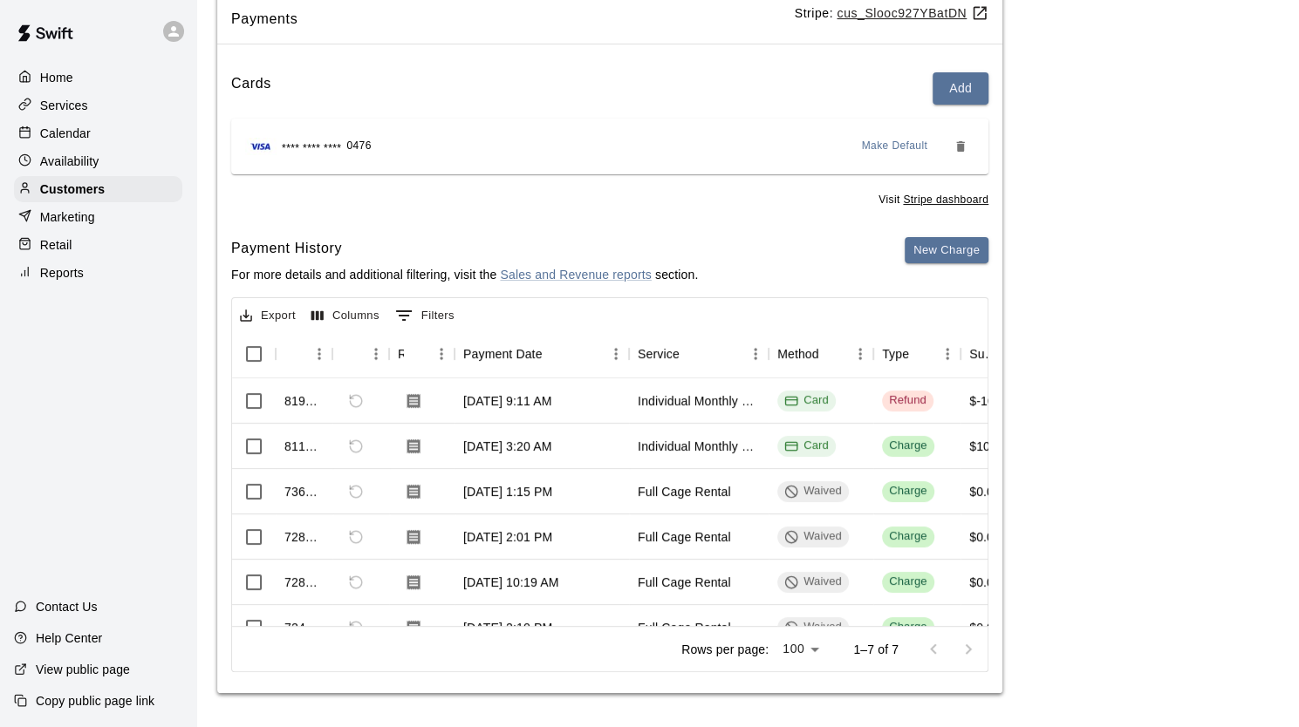
scroll to position [0, 0]
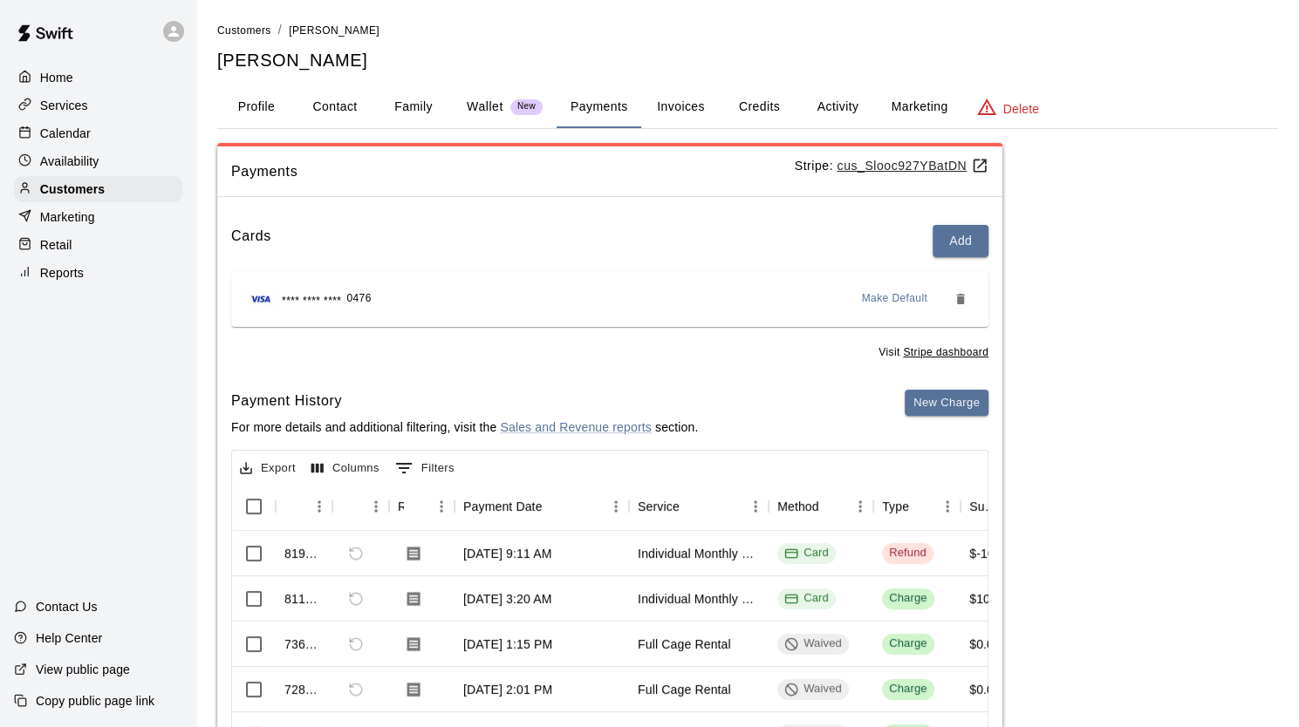
click at [83, 136] on p "Calendar" at bounding box center [65, 133] width 51 height 17
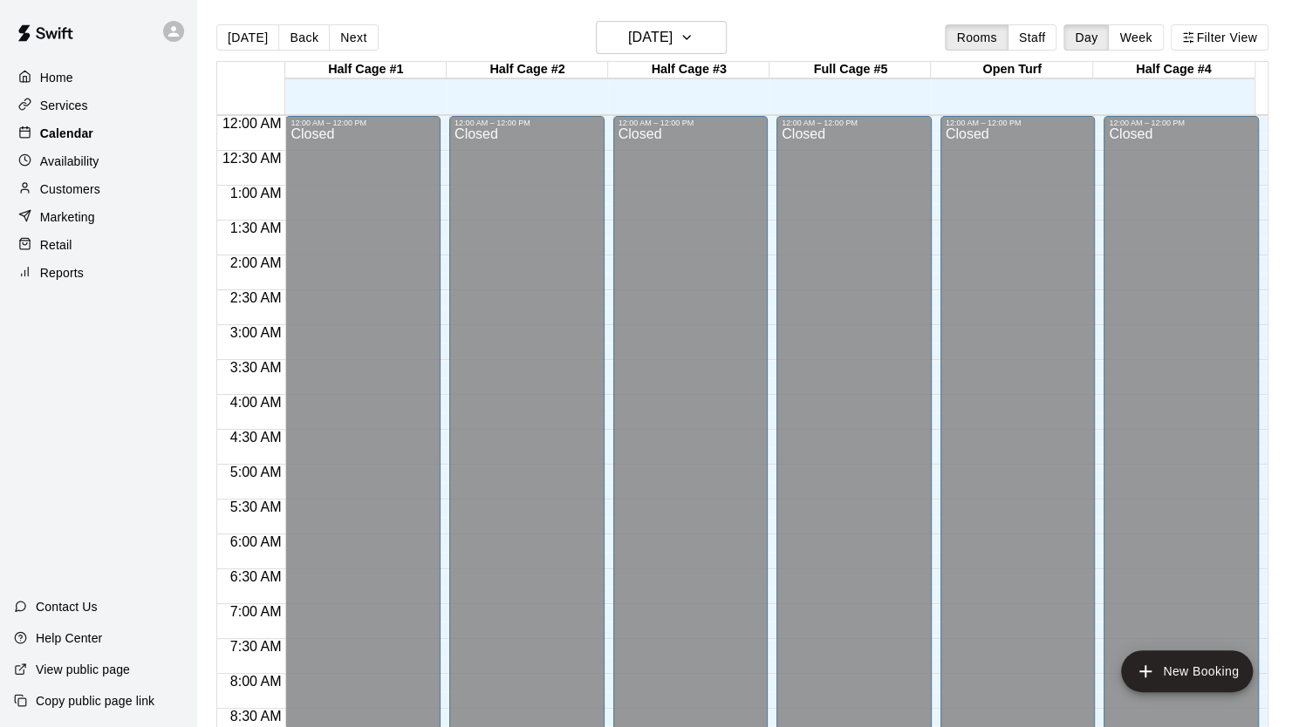
scroll to position [662, 0]
